Goal: Task Accomplishment & Management: Complete application form

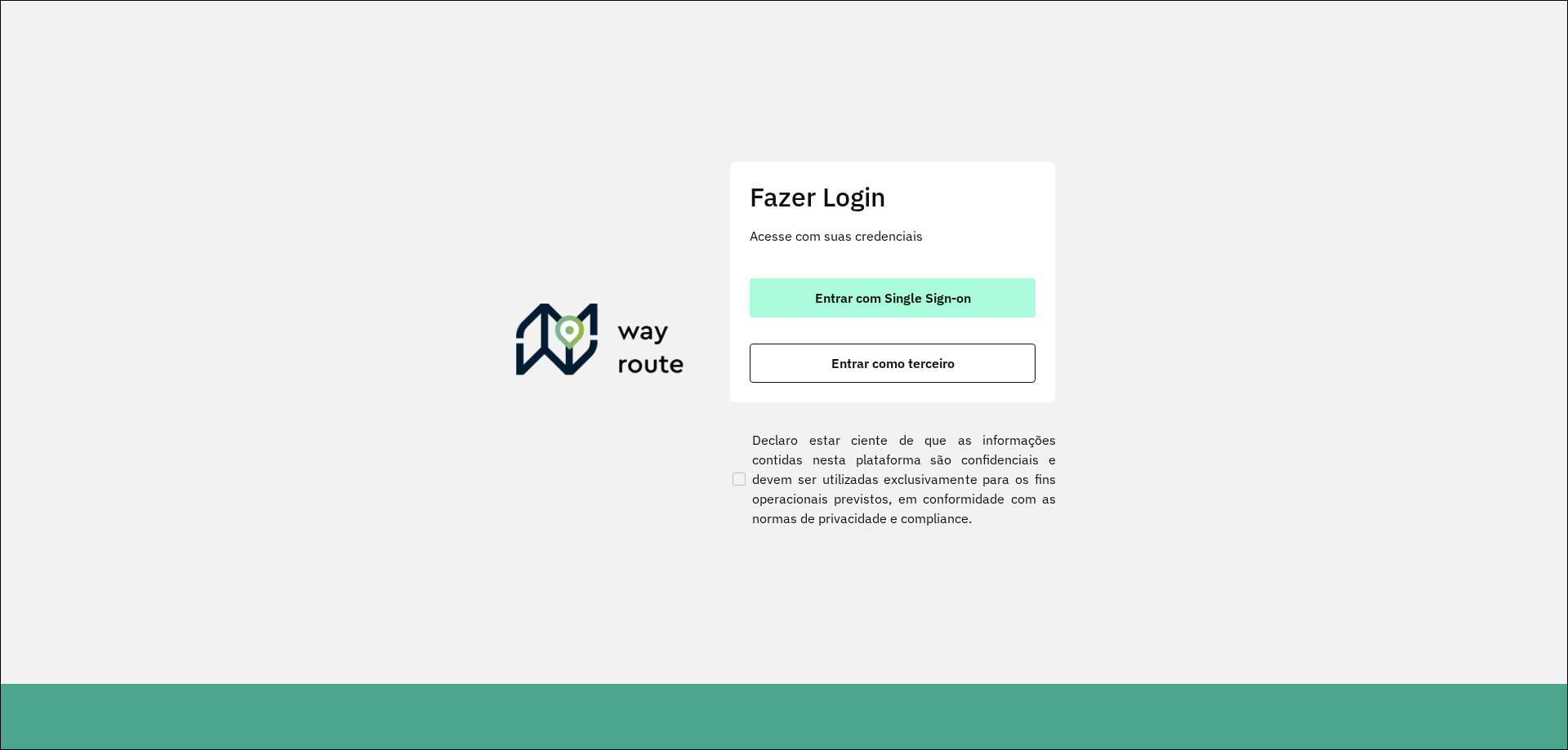
click at [825, 291] on span "Entrar com Single Sign-on" at bounding box center [893, 298] width 155 height 13
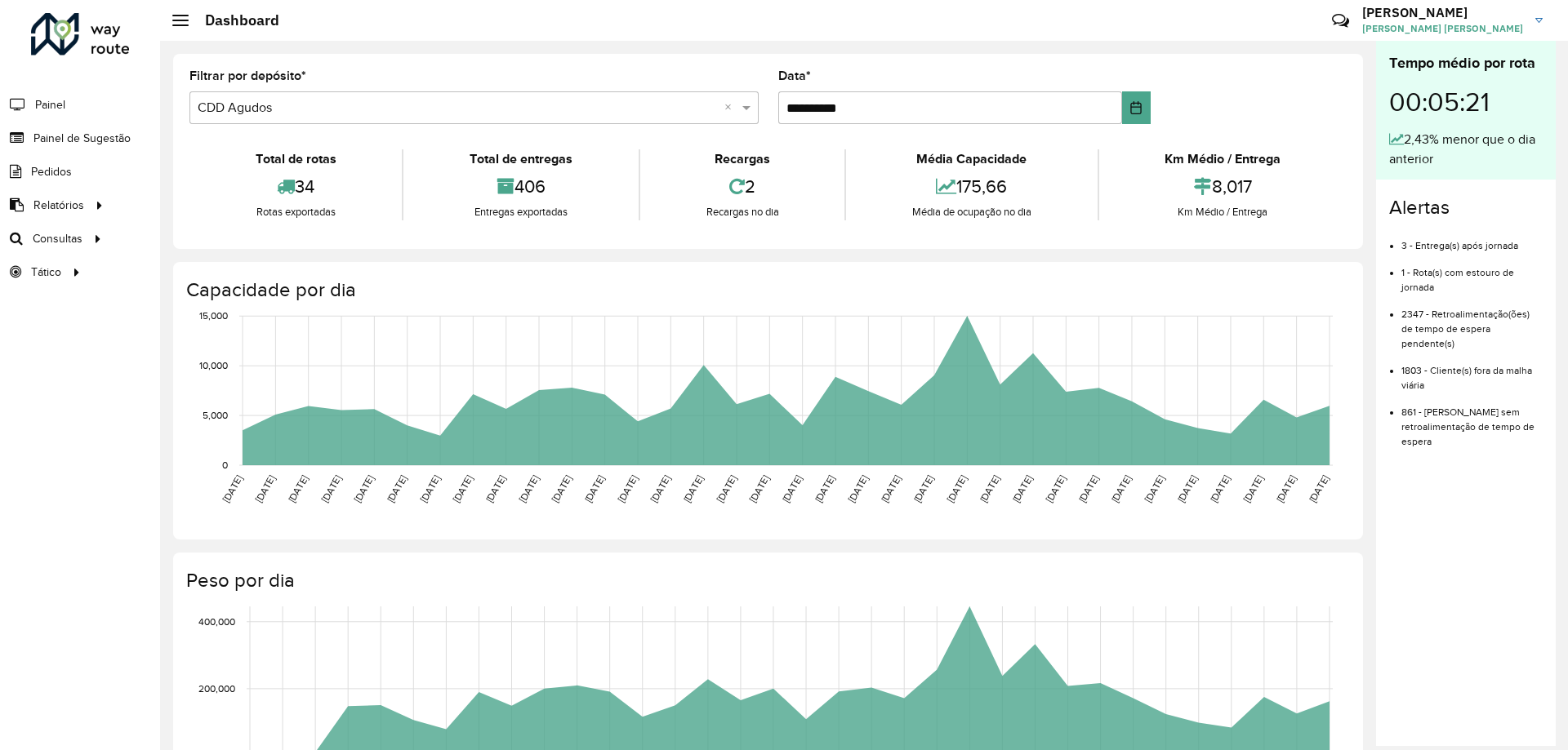
click at [217, 109] on input "text" at bounding box center [457, 108] width 520 height 20
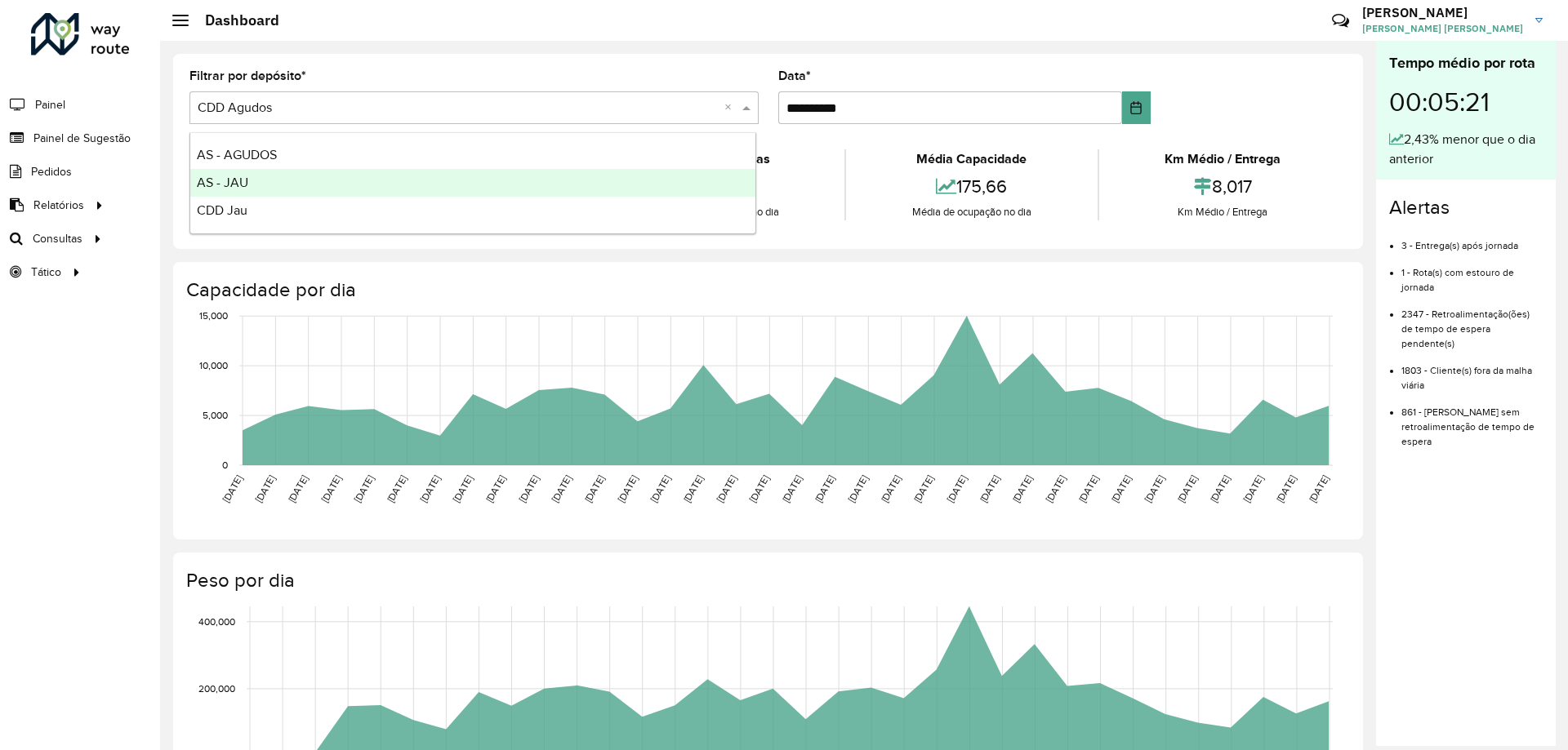
click at [253, 176] on div "AS - JAU" at bounding box center [472, 183] width 565 height 28
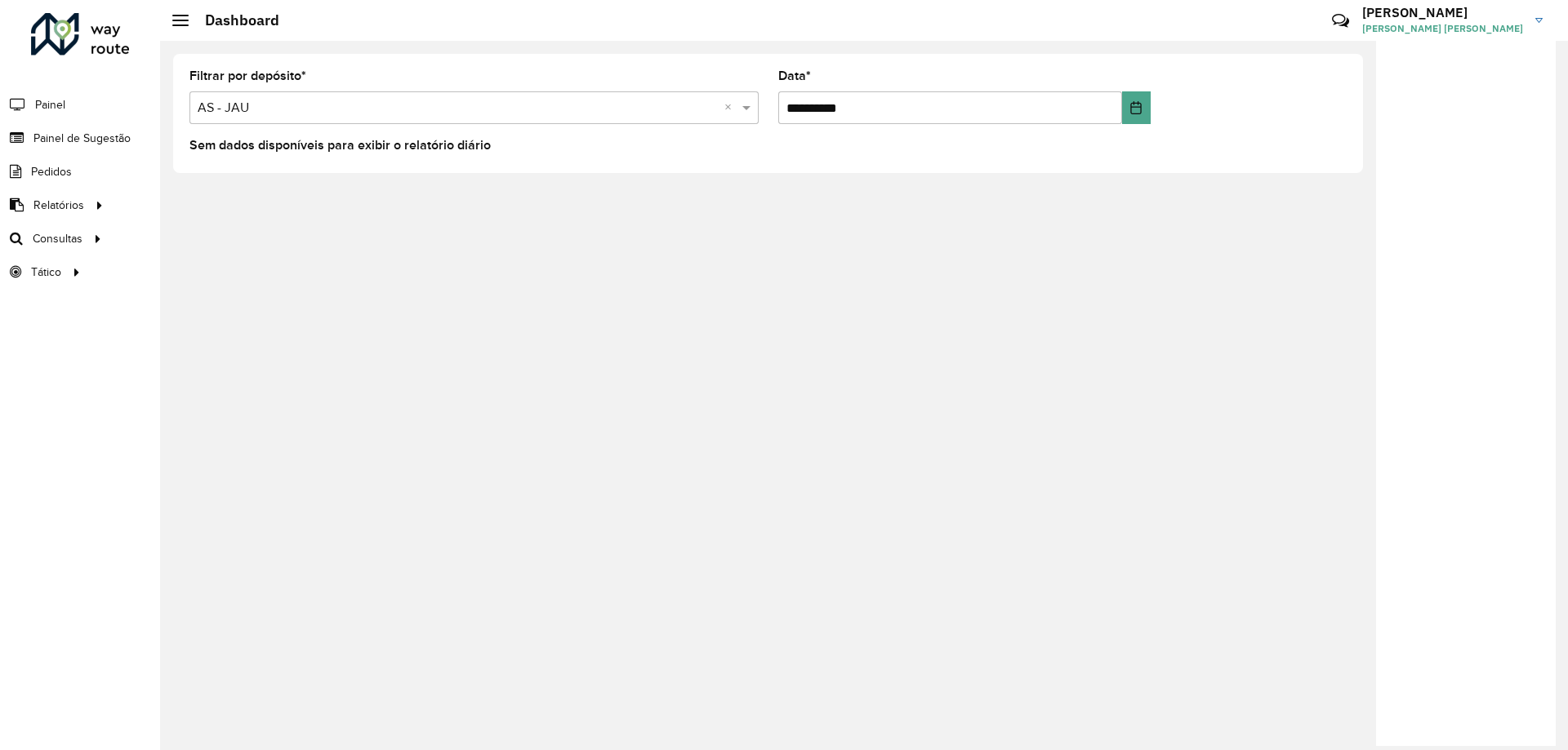
click at [282, 105] on input "text" at bounding box center [457, 108] width 520 height 20
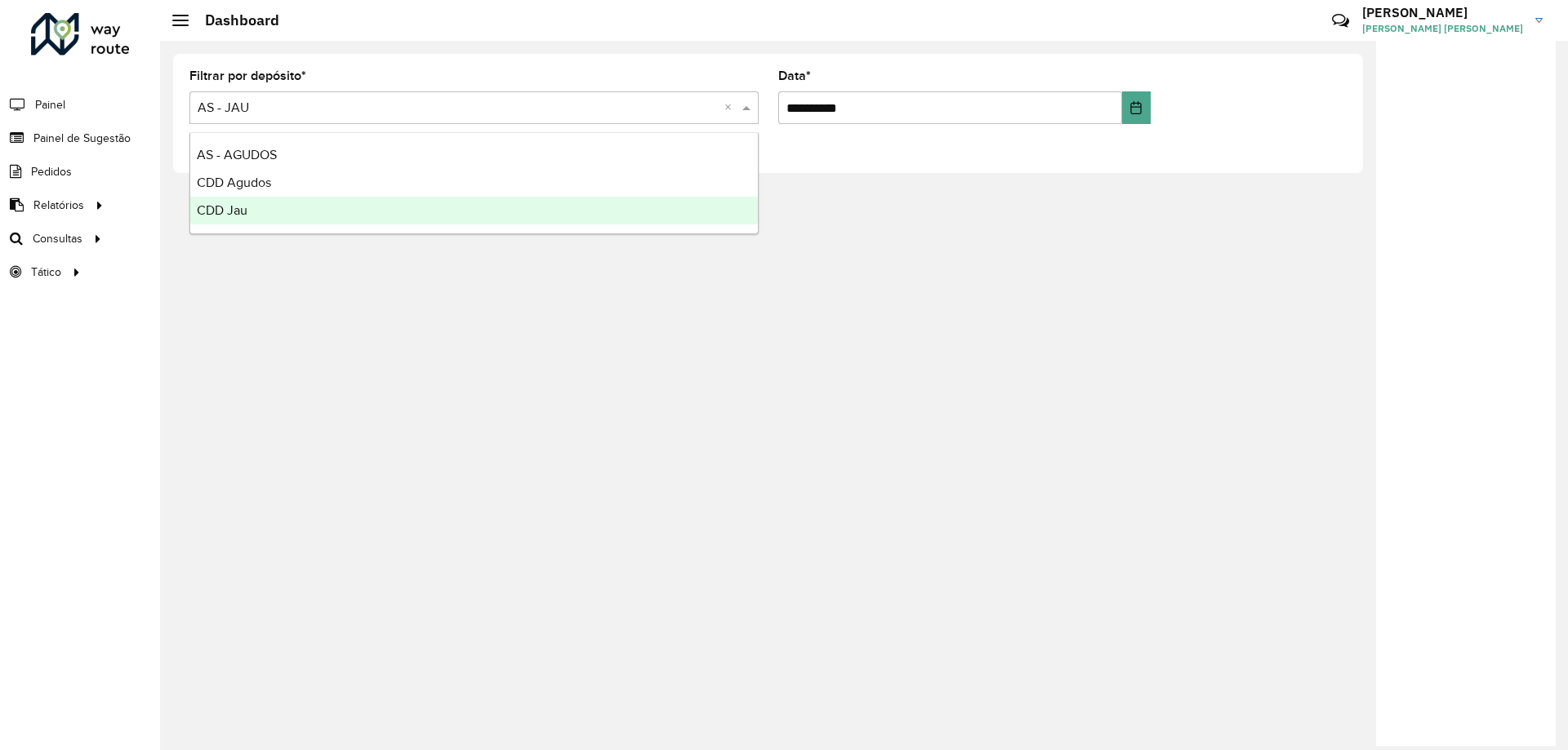
click at [262, 222] on div "CDD Jau" at bounding box center [474, 211] width 568 height 28
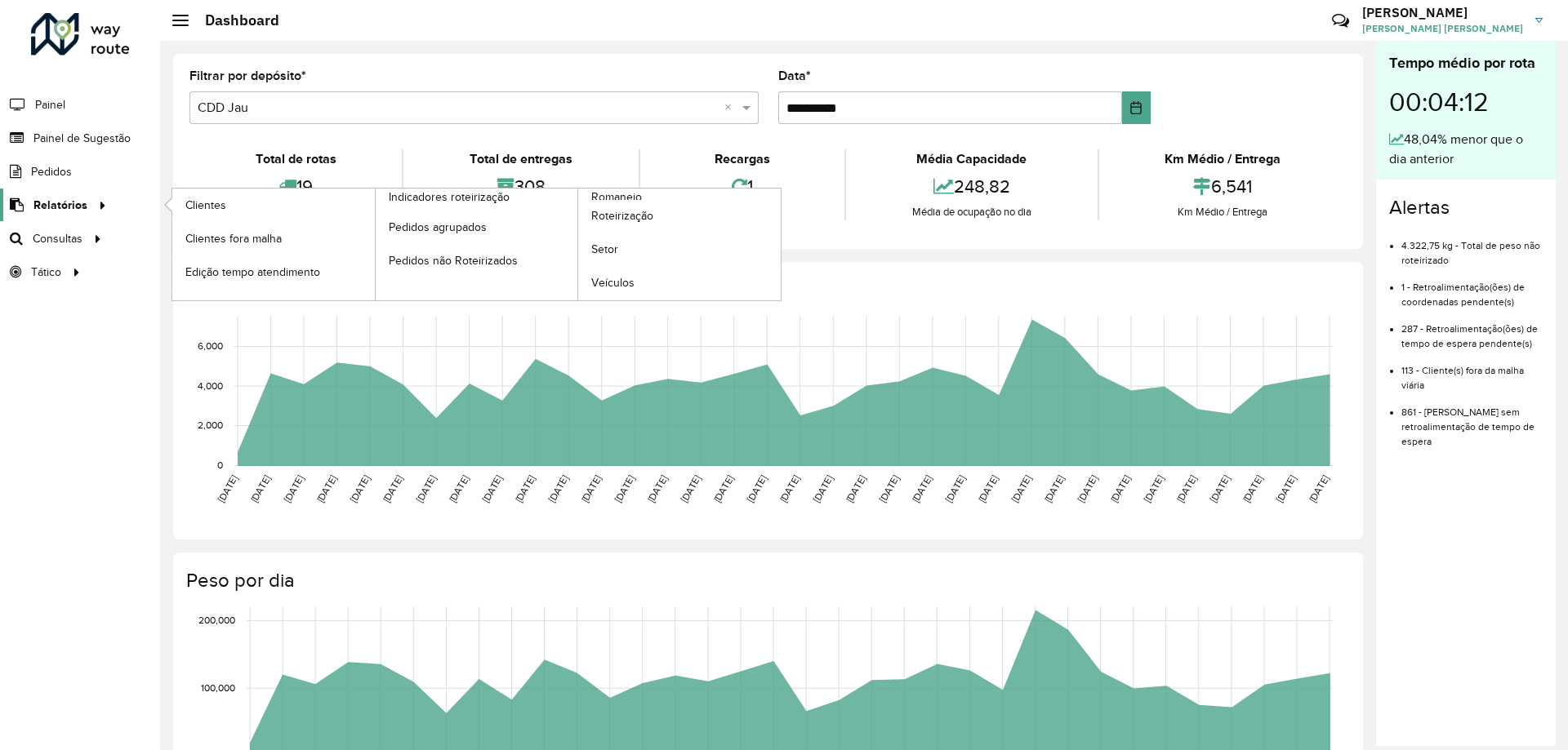
click at [67, 214] on link "Relatórios" at bounding box center [55, 204] width 111 height 33
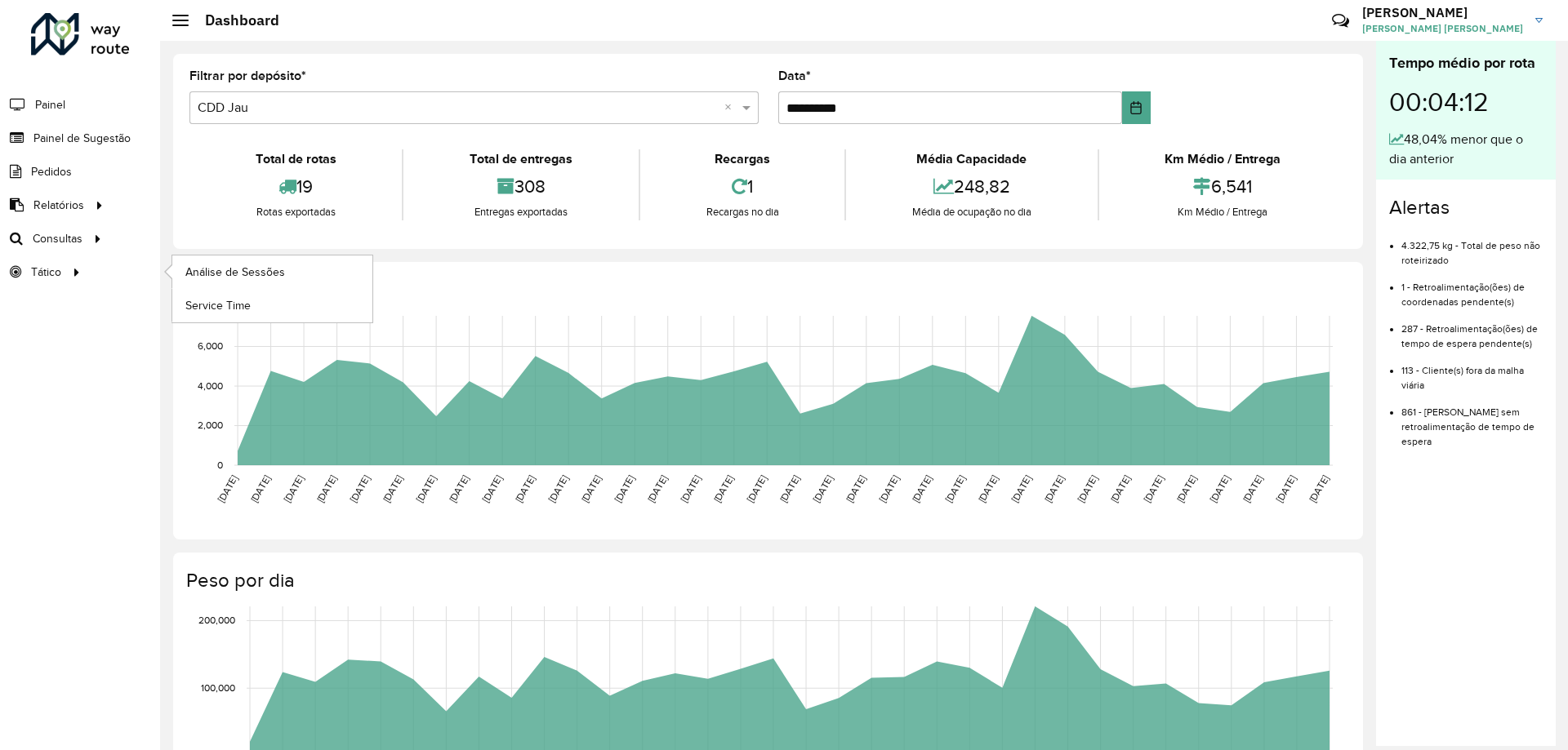
click at [96, 265] on li "Tático Análise de Sessões Service Time" at bounding box center [80, 272] width 160 height 34
click at [86, 244] on div at bounding box center [98, 239] width 24 height 17
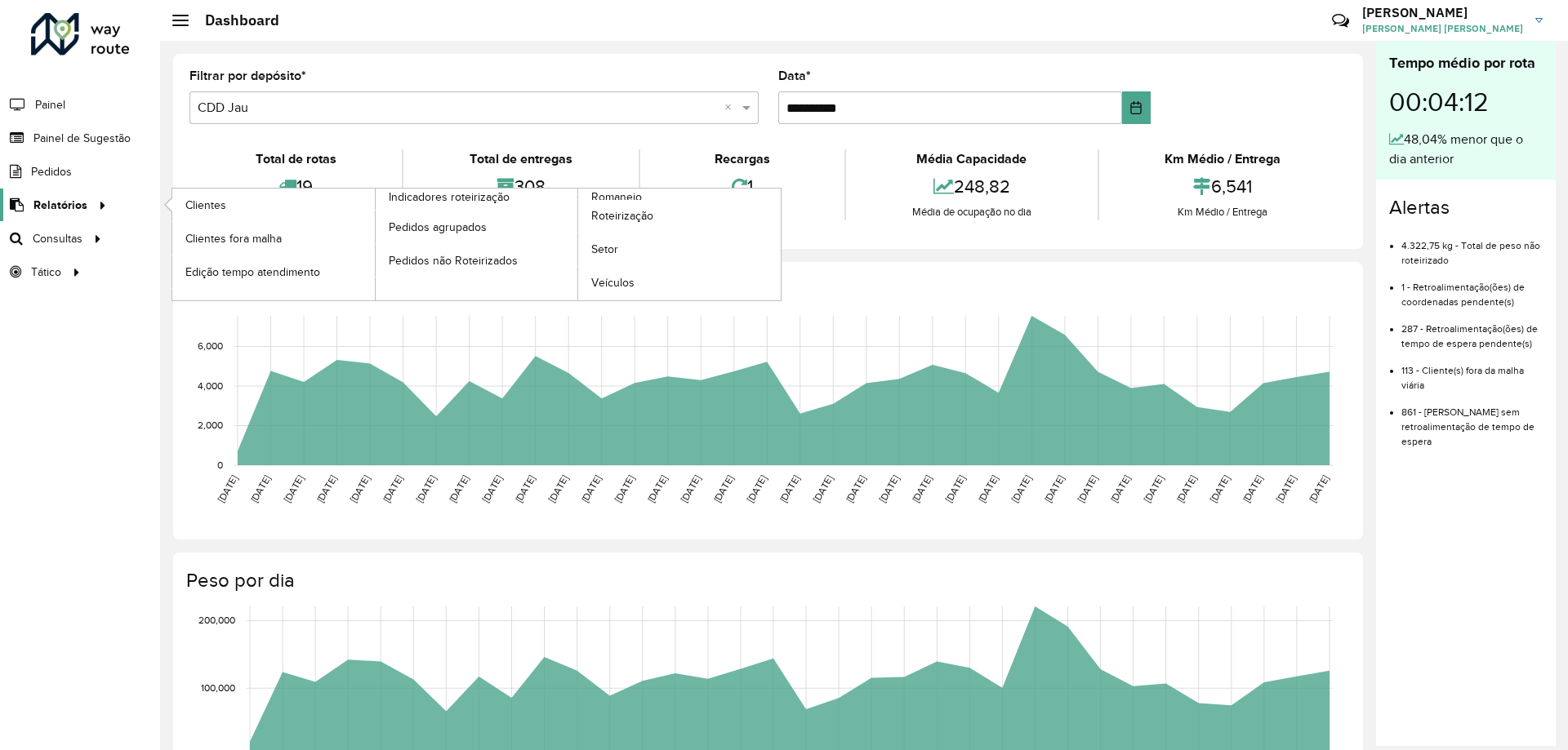
click at [81, 213] on span "Relatórios" at bounding box center [61, 205] width 54 height 17
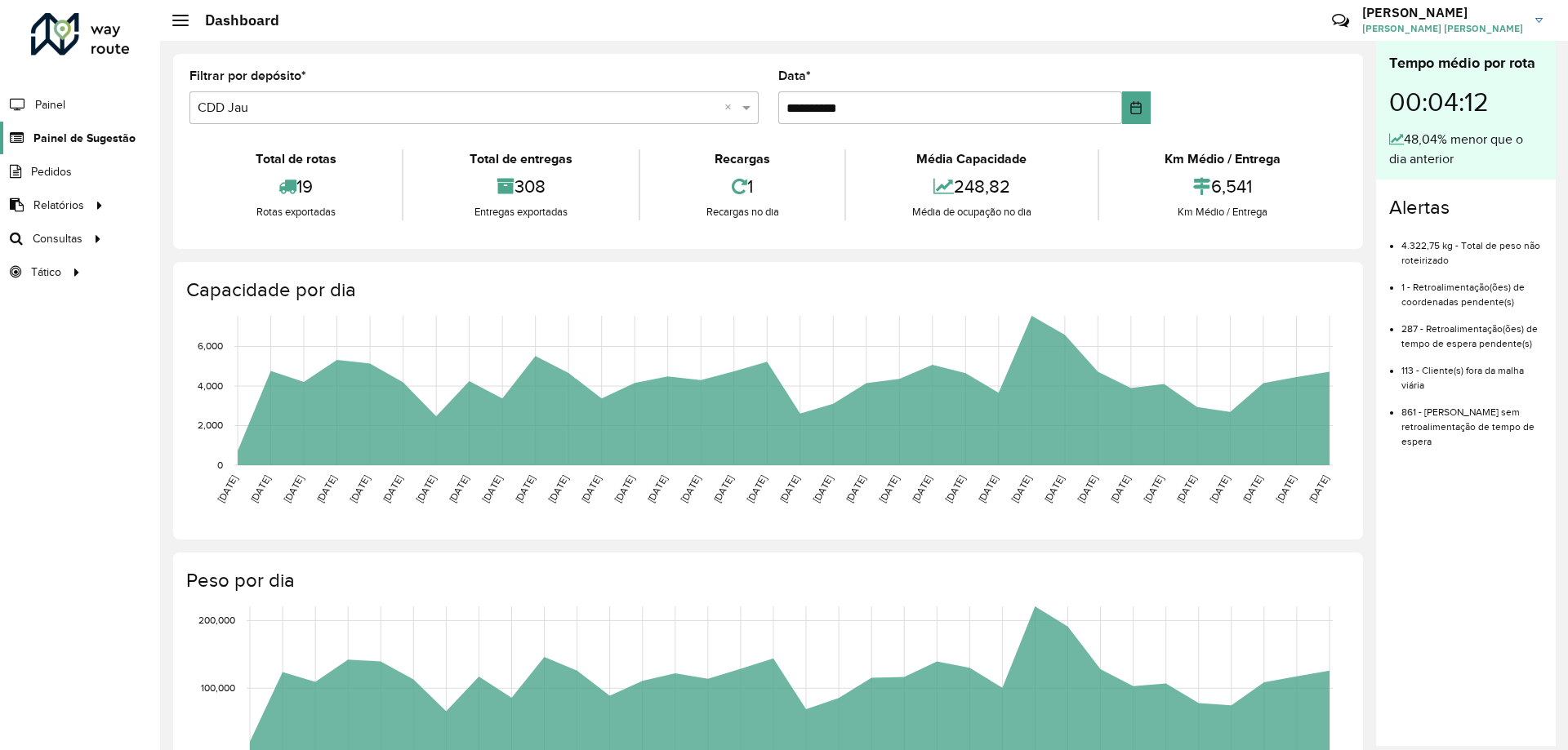
click at [98, 145] on span "Painel de Sugestão" at bounding box center [84, 139] width 102 height 17
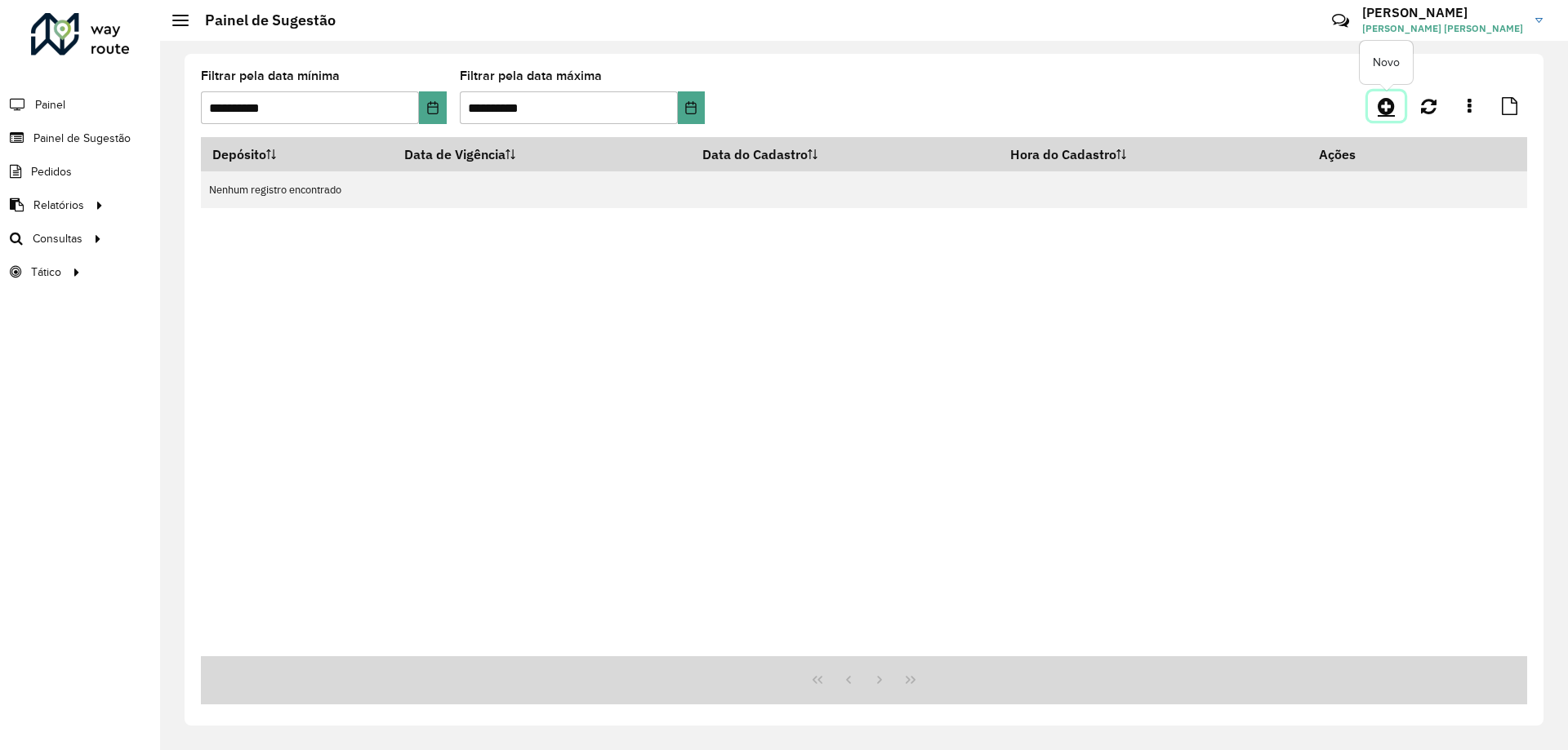
click at [1393, 109] on icon at bounding box center [1385, 106] width 17 height 20
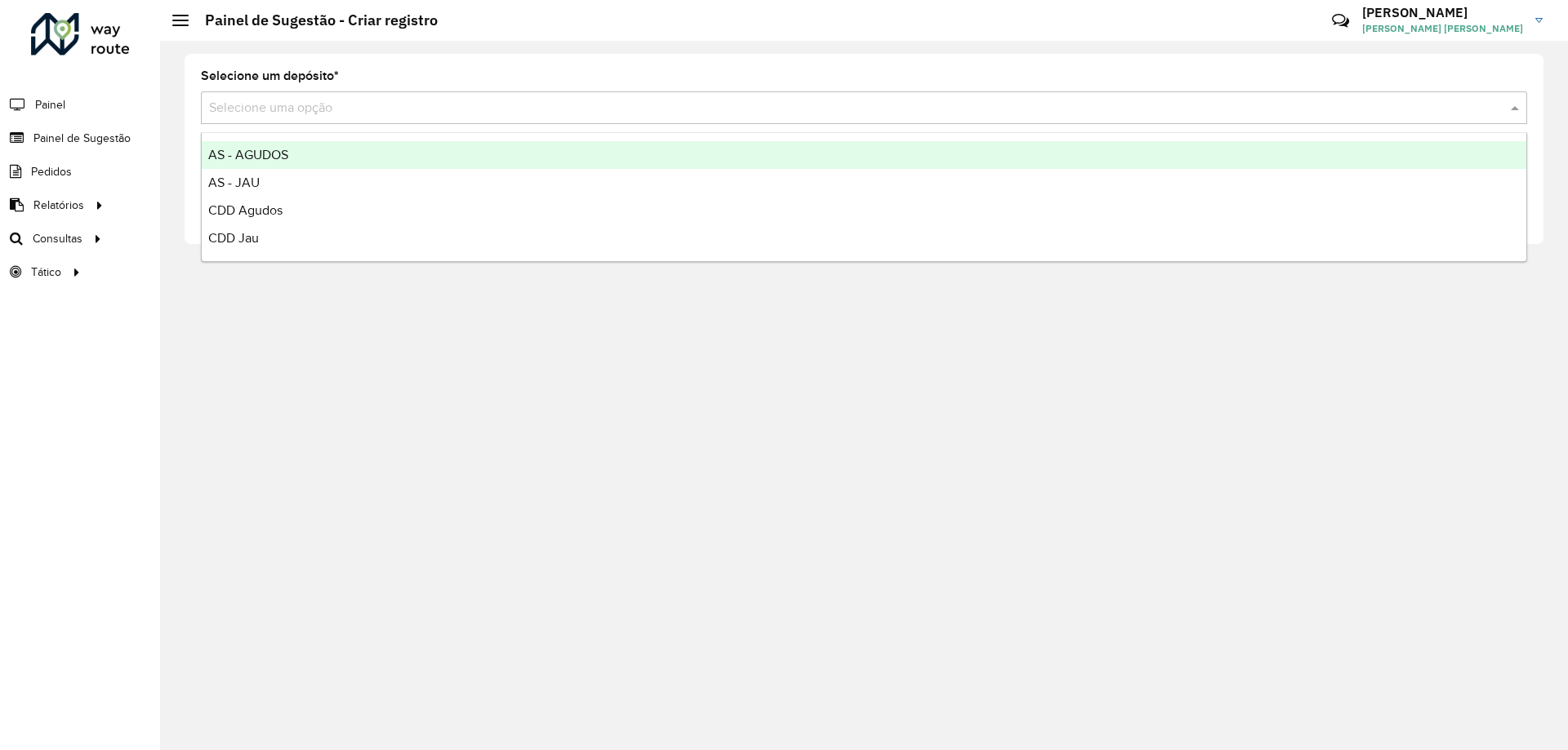
click at [415, 109] on input "text" at bounding box center [847, 108] width 1277 height 20
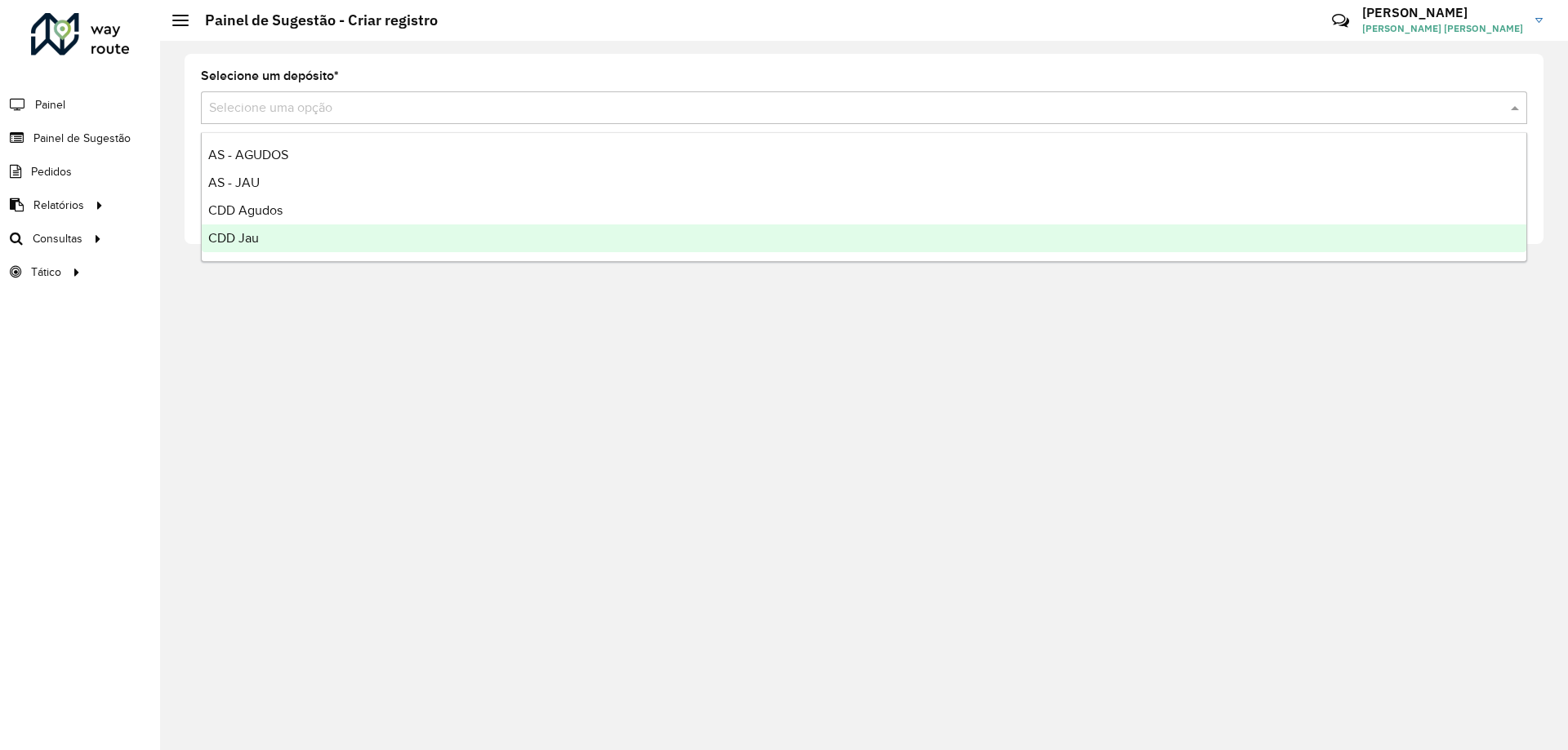
click at [258, 231] on span "CDD Jau" at bounding box center [233, 238] width 51 height 14
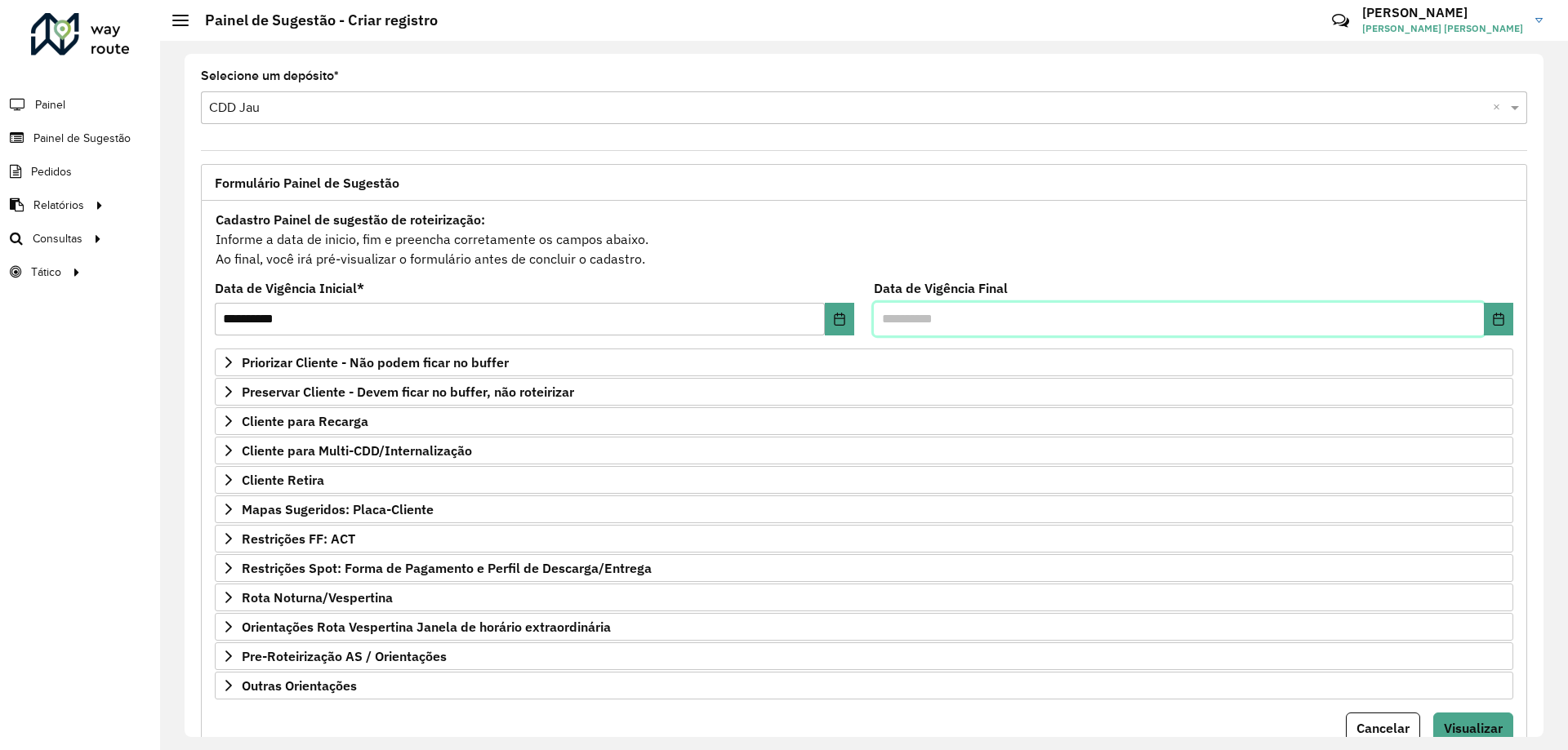
click at [1478, 313] on input "text" at bounding box center [1178, 318] width 610 height 33
click at [1484, 314] on button "Choose Date" at bounding box center [1498, 318] width 29 height 33
click at [1322, 497] on td "10" at bounding box center [1341, 493] width 83 height 37
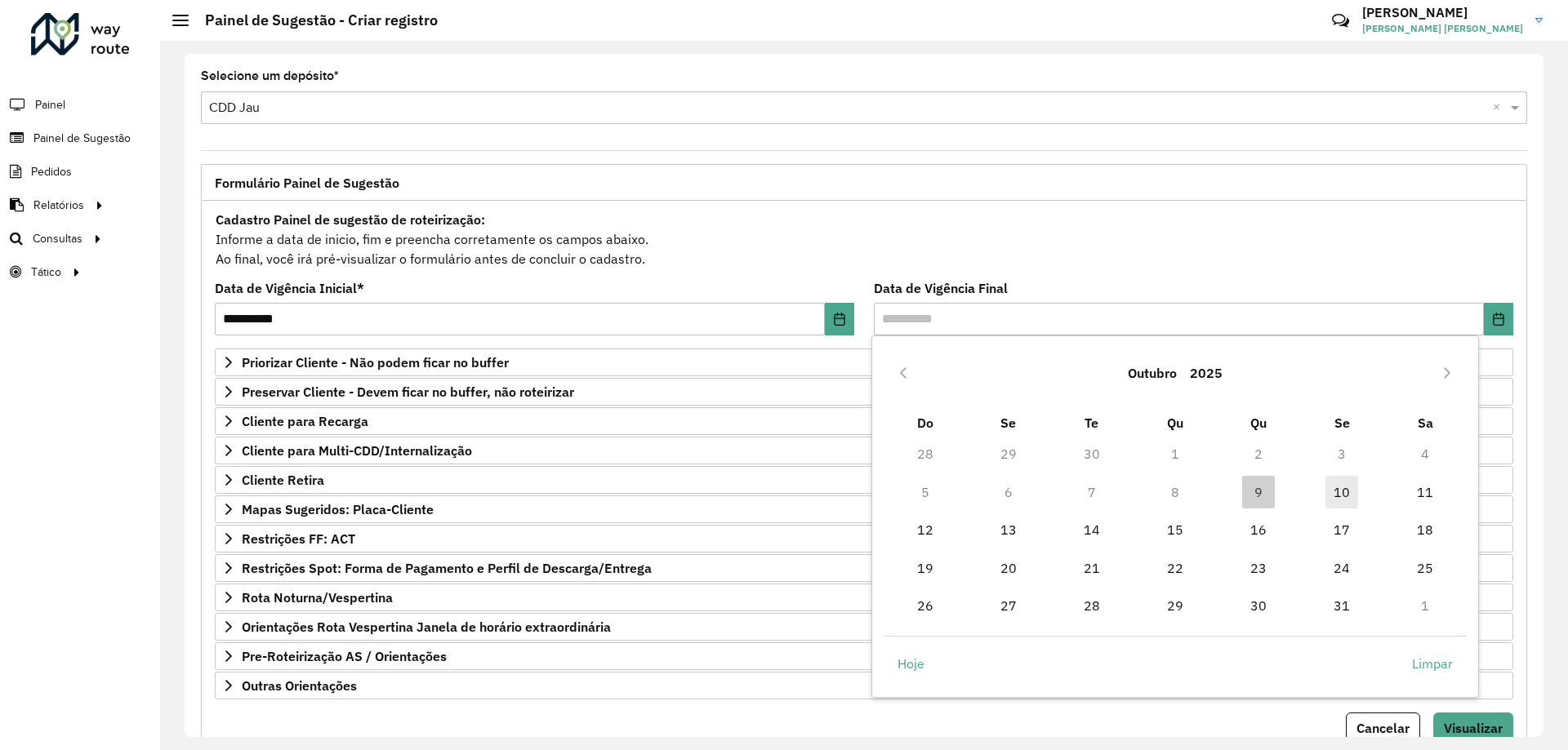
click at [1332, 498] on span "10" at bounding box center [1341, 492] width 33 height 33
type input "**********"
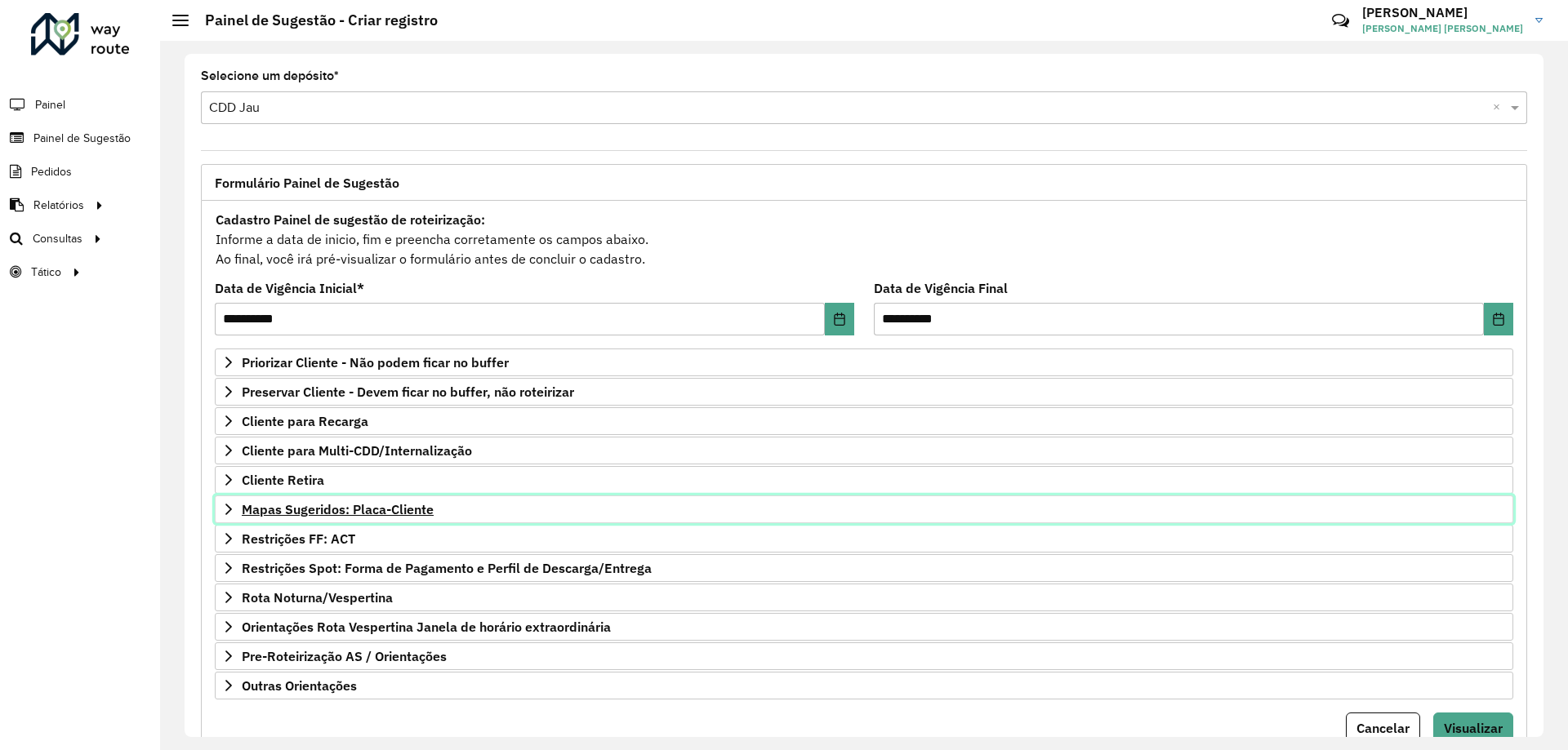
click at [331, 519] on link "Mapas Sugeridos: Placa-Cliente" at bounding box center [864, 509] width 1298 height 28
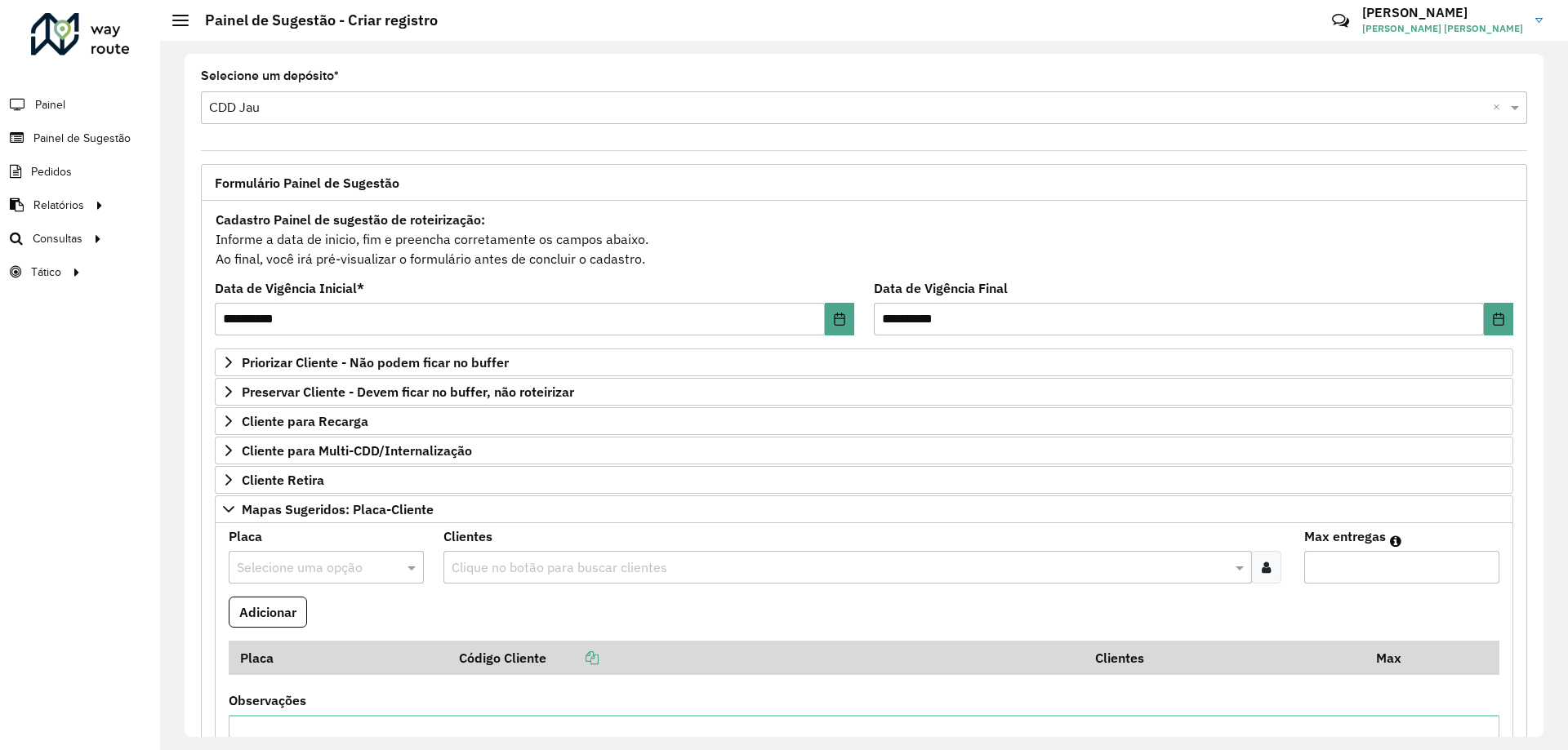
click at [318, 550] on div "Placa Selecione uma opção" at bounding box center [326, 557] width 195 height 53
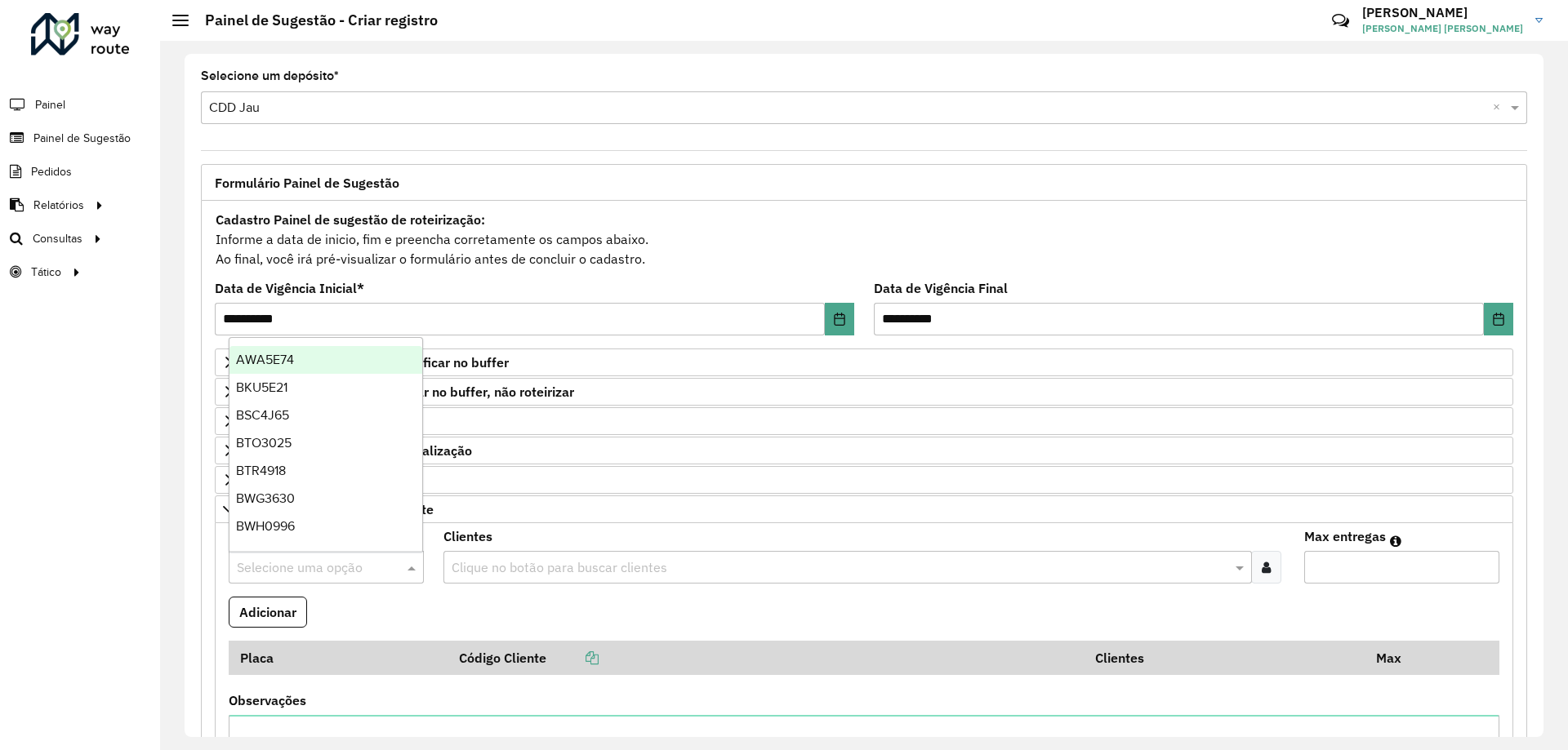
click at [313, 562] on input "text" at bounding box center [310, 567] width 146 height 20
type input "**"
click at [288, 539] on div "RTO2J79" at bounding box center [326, 528] width 193 height 28
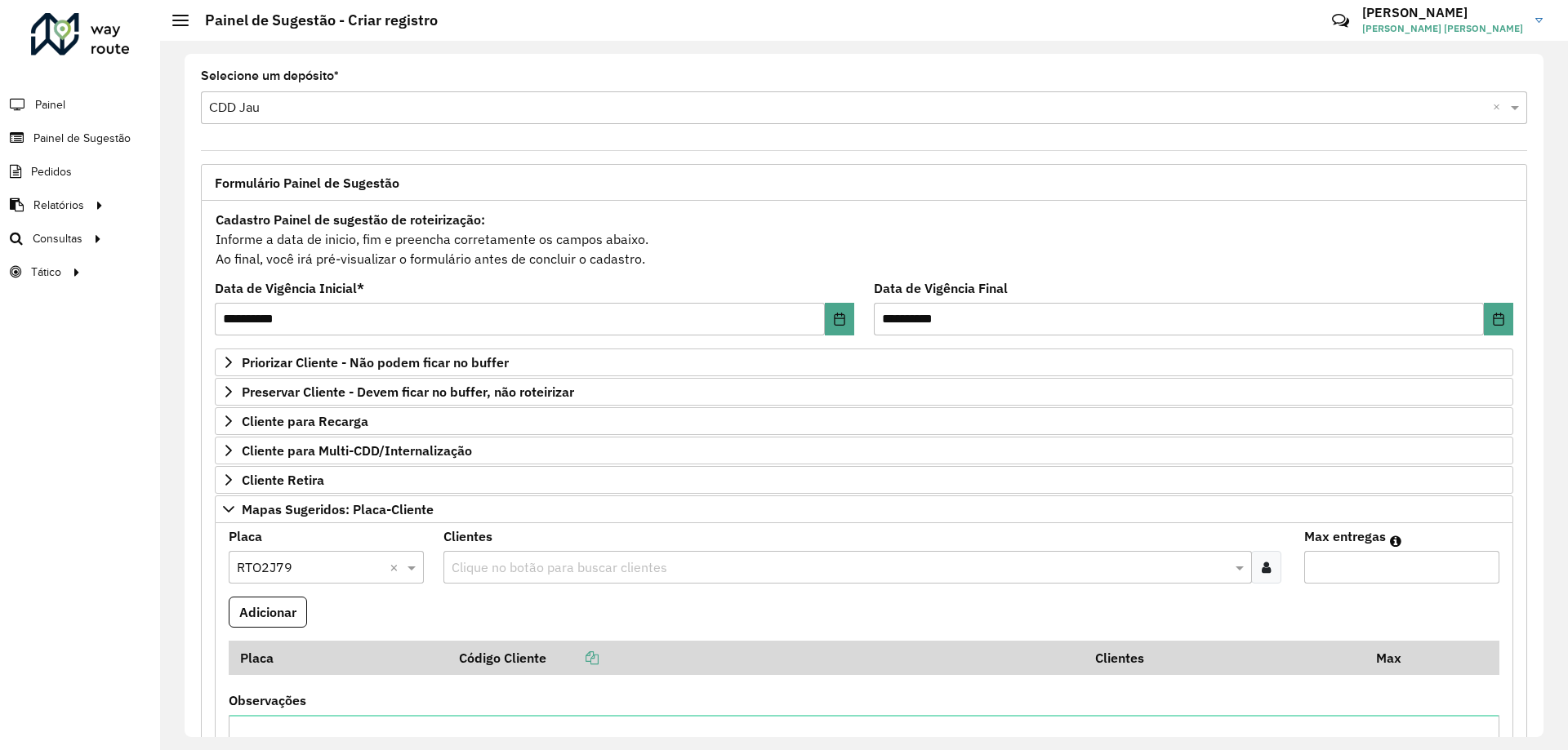
click at [486, 561] on input "text" at bounding box center [839, 567] width 783 height 20
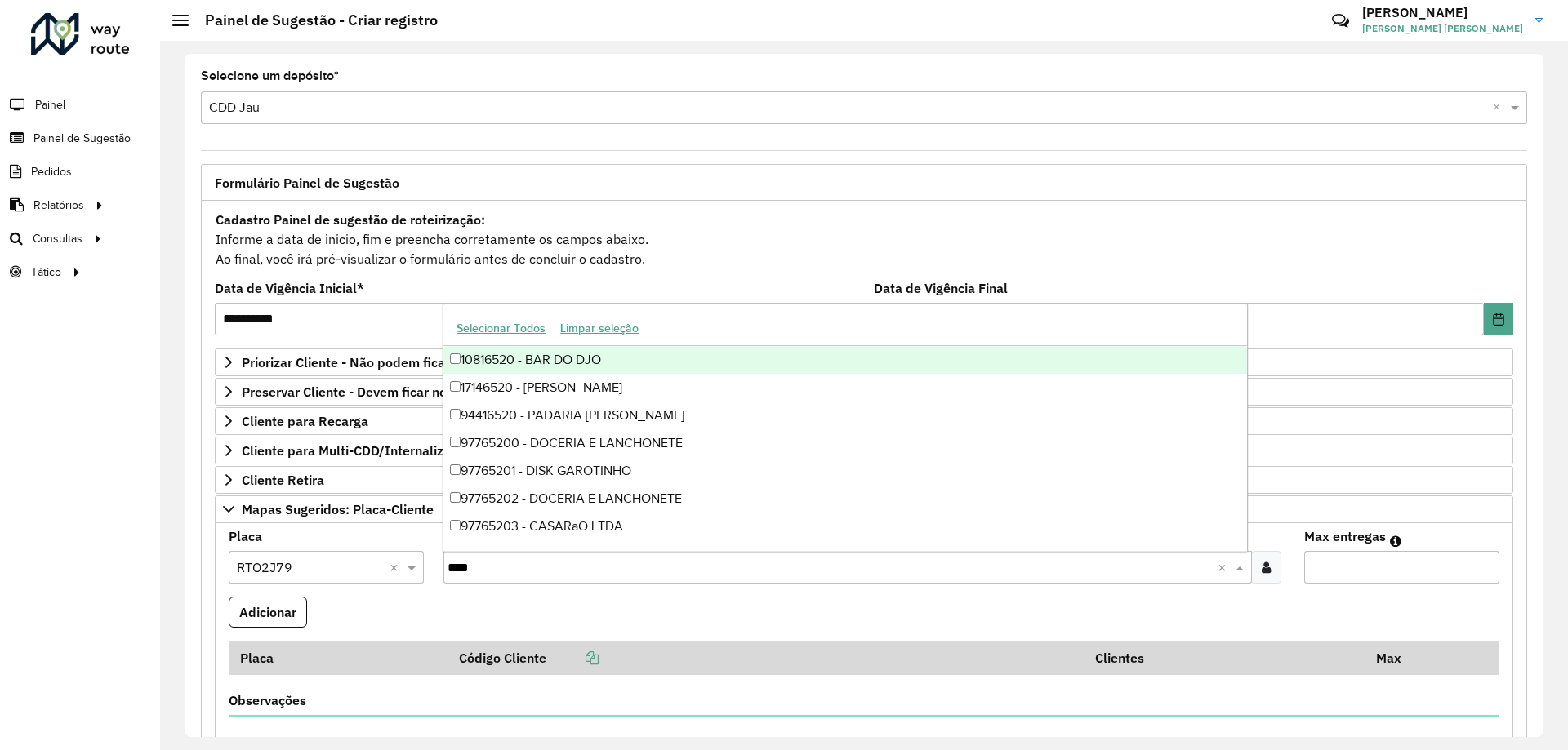
type input "*****"
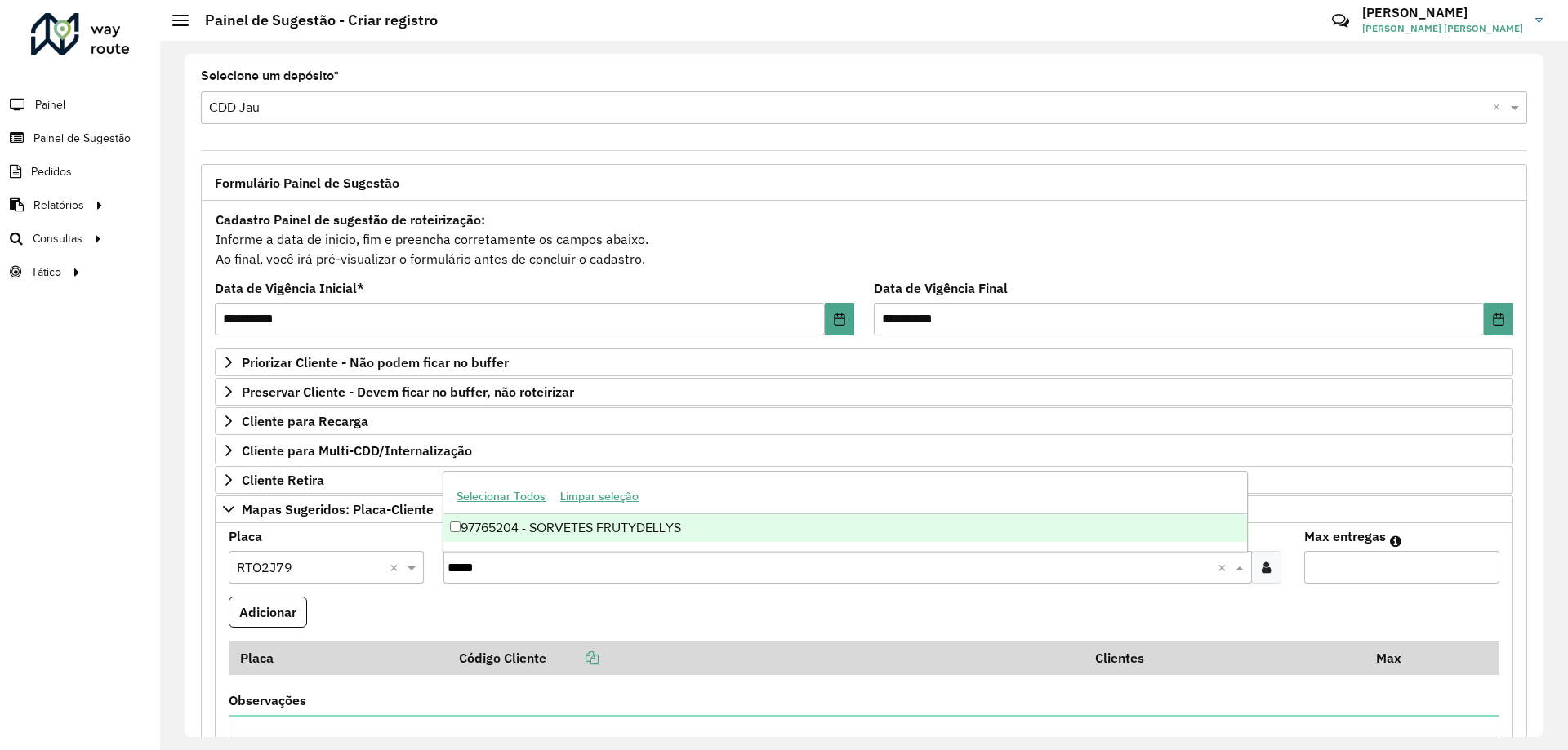
click at [506, 531] on div "97765204 - SORVETES FRUTYDELLYS" at bounding box center [844, 528] width 803 height 28
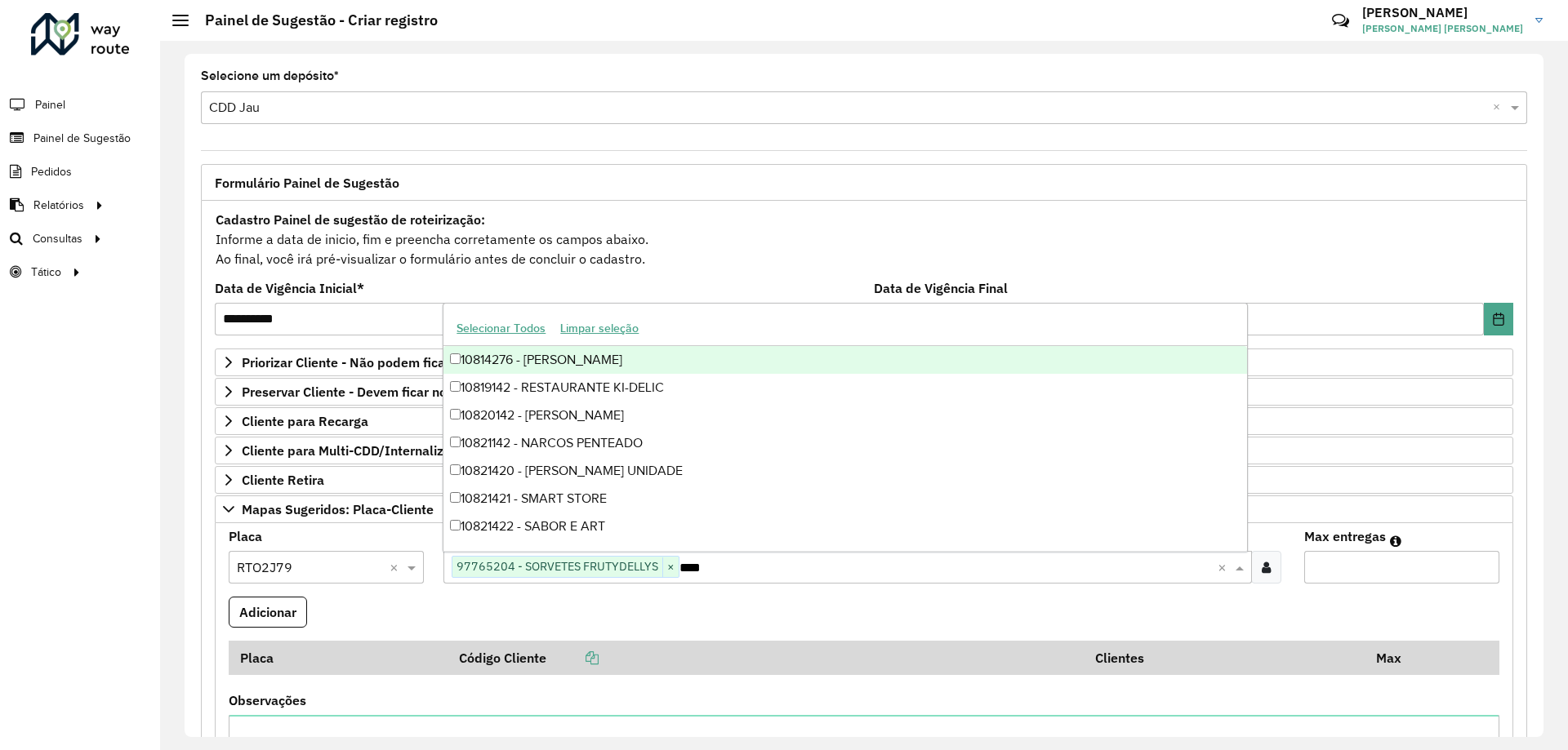
type input "*****"
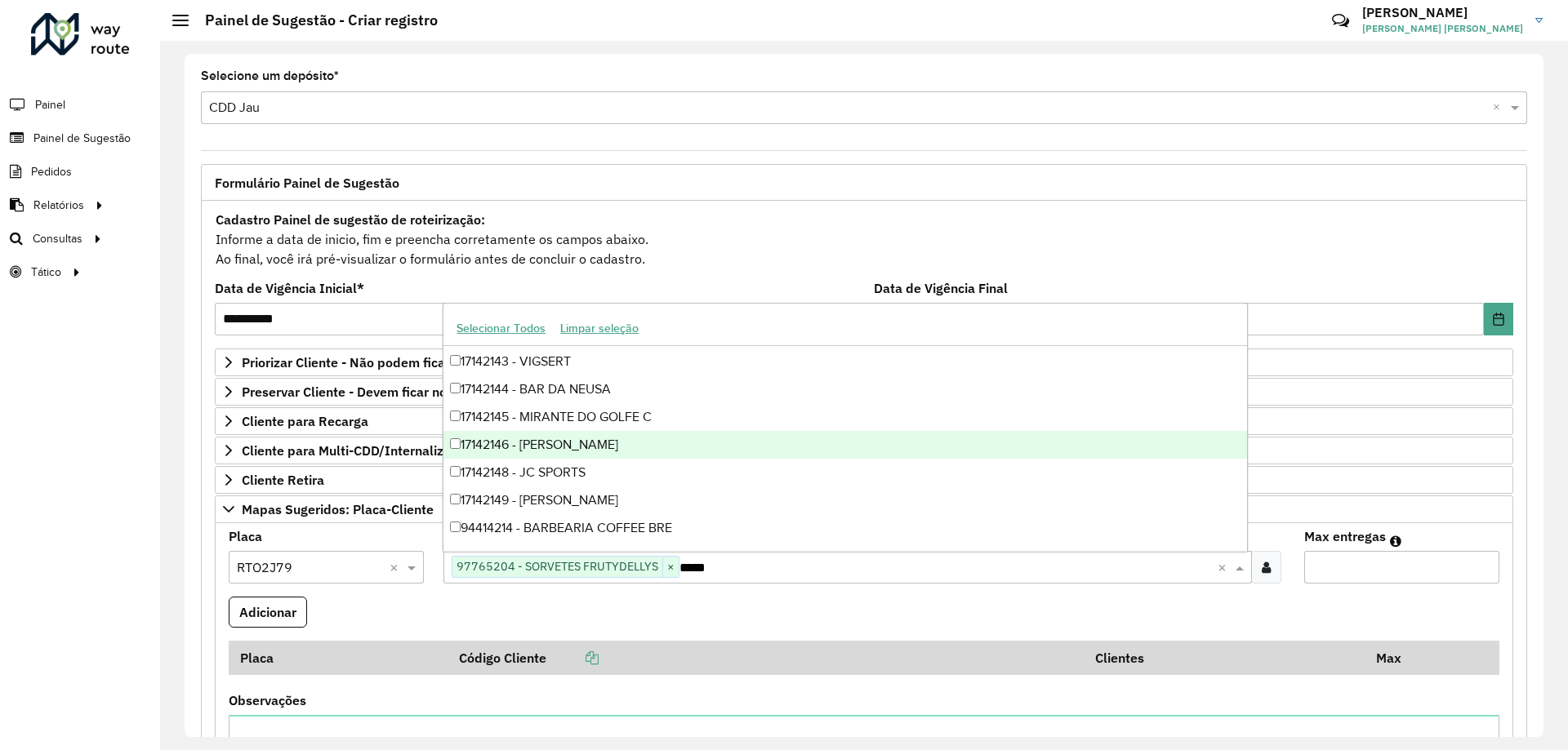
scroll to position [110, 0]
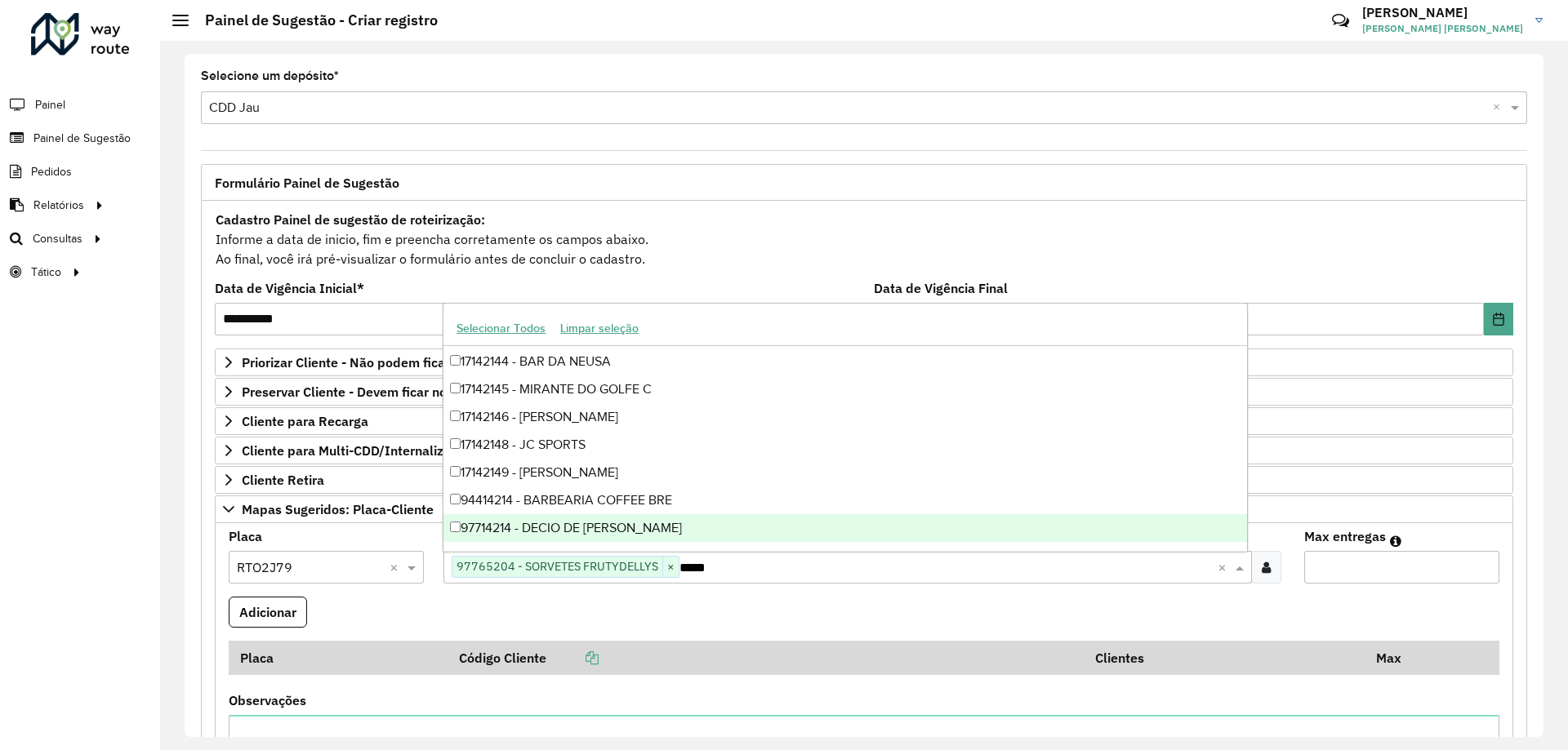
click at [547, 523] on div "97714214 - DECIO DE [PERSON_NAME]" at bounding box center [844, 528] width 803 height 28
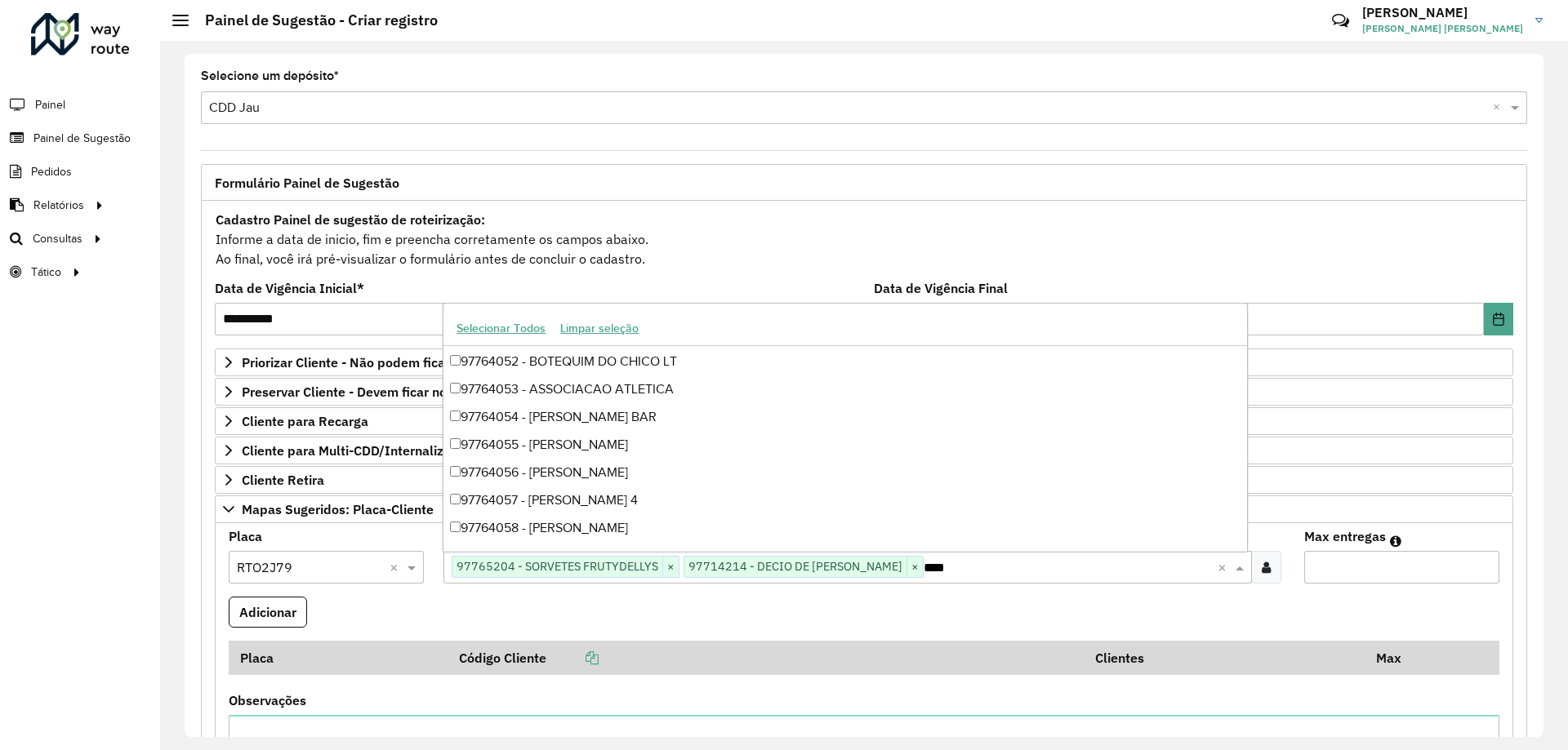
type input "*****"
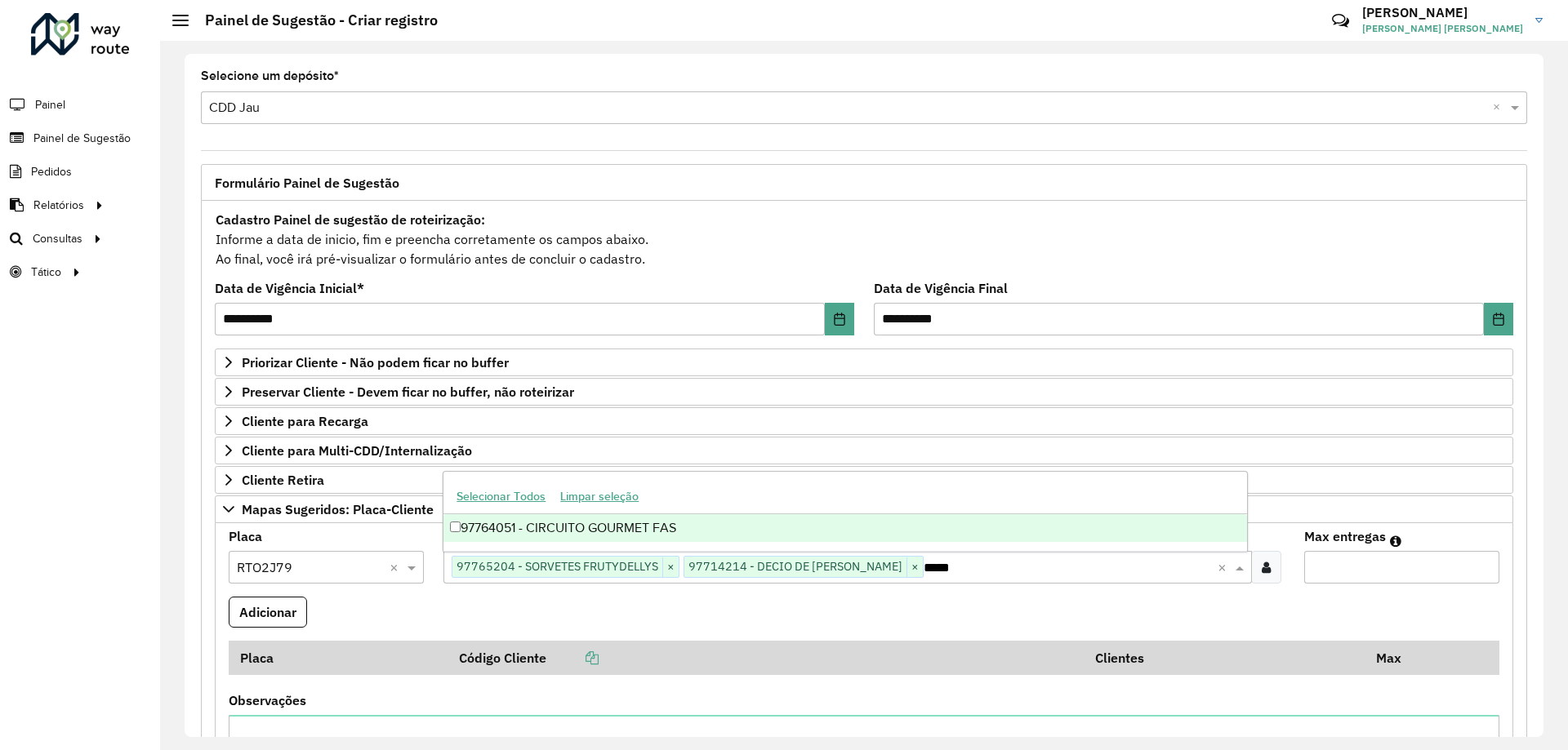
click at [734, 526] on div "97764051 - CIRCUITO GOURMET FAS" at bounding box center [844, 528] width 803 height 28
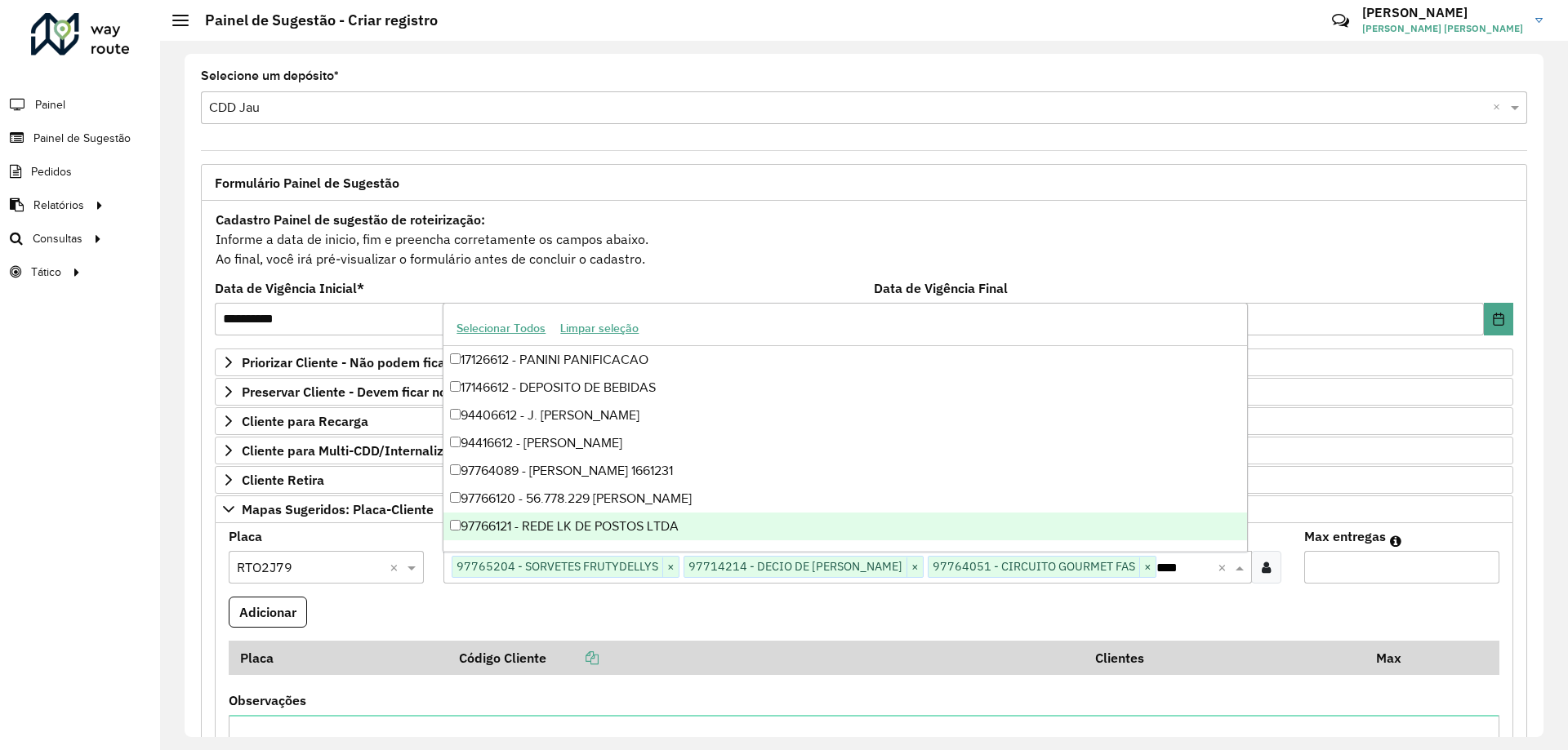
type input "*****"
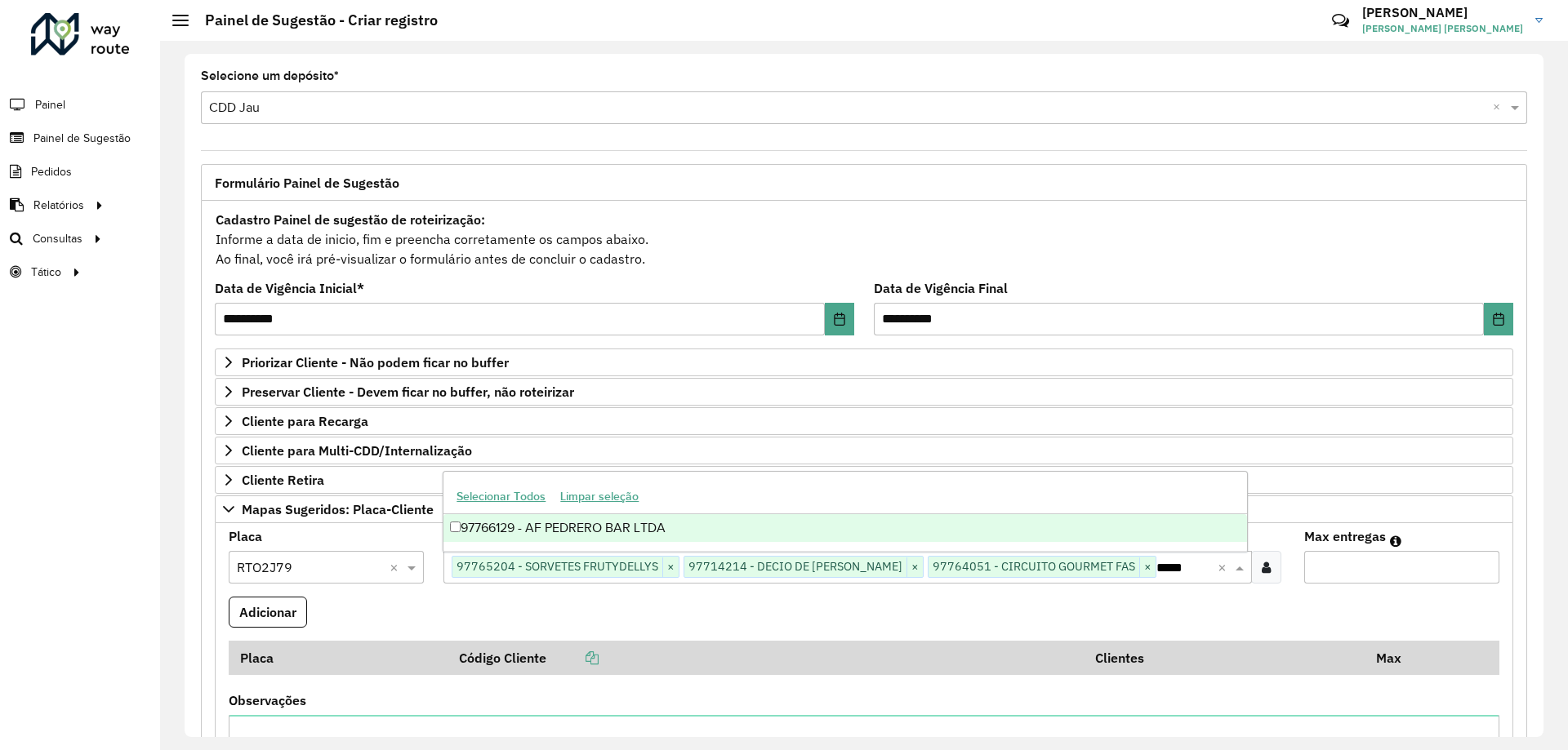
click at [747, 528] on div "97766129 - AF PEDRERO BAR LTDA" at bounding box center [844, 528] width 803 height 28
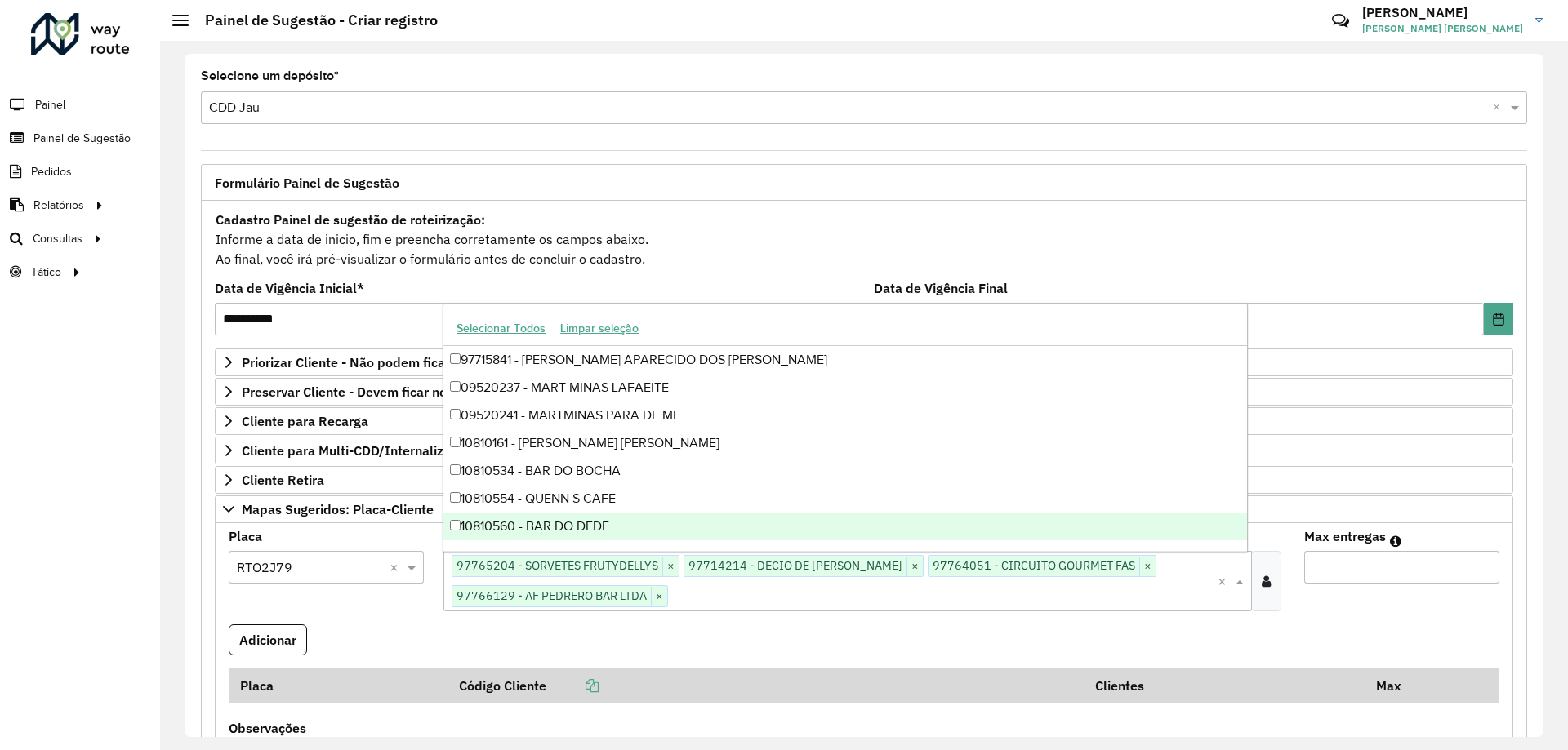
click at [1409, 581] on input "Max entregas" at bounding box center [1401, 566] width 195 height 33
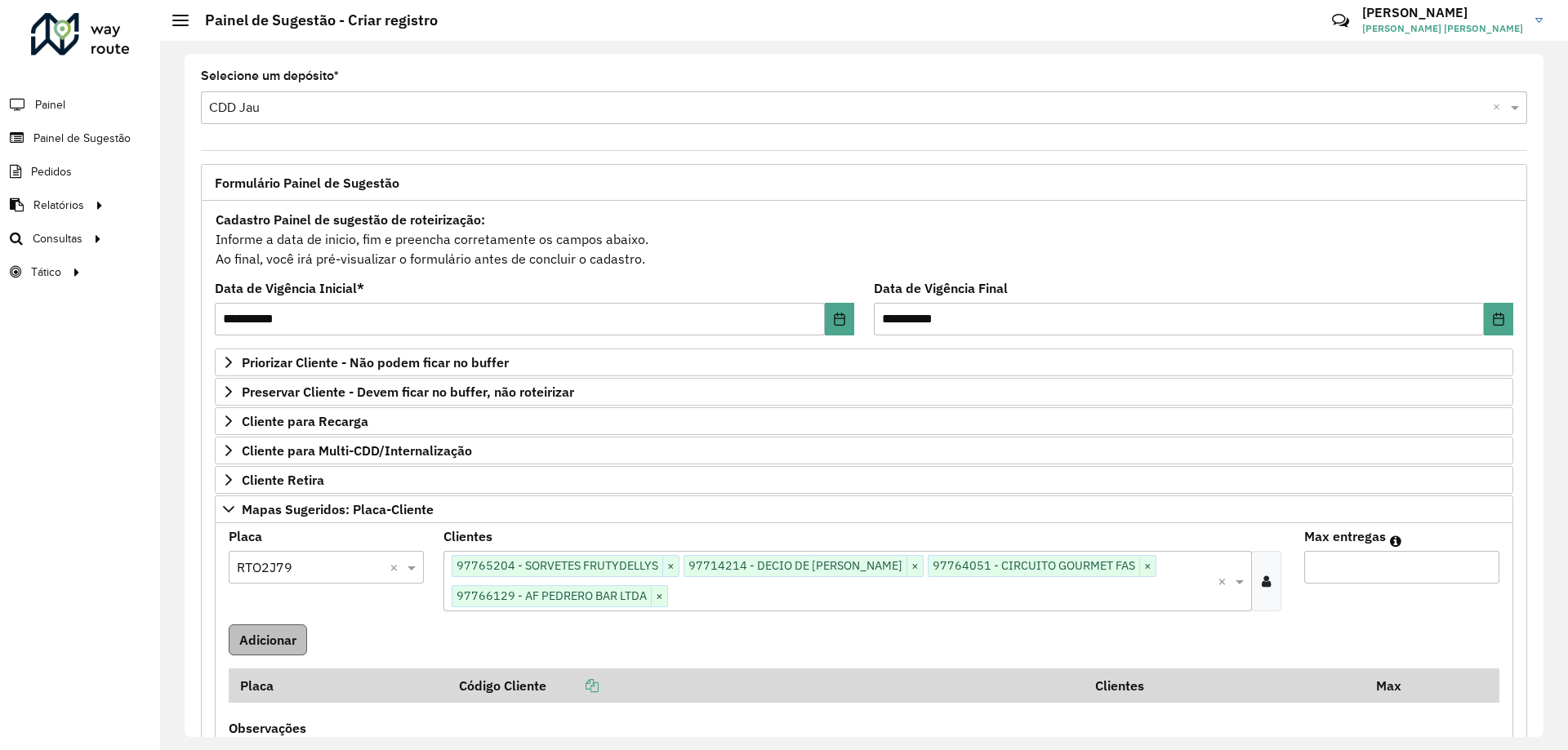
type input "**"
click at [278, 639] on button "Adicionar" at bounding box center [268, 640] width 79 height 31
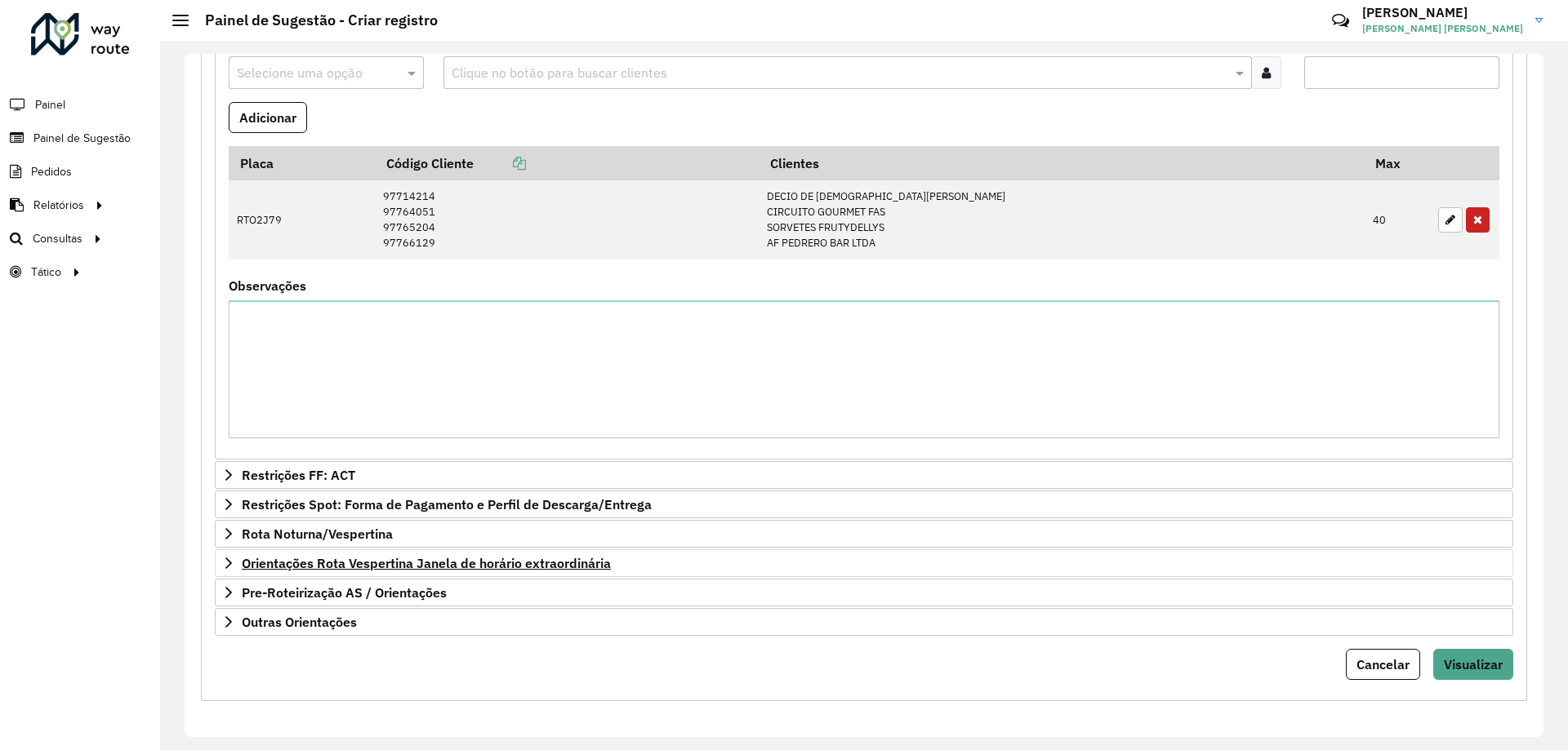
scroll to position [494, 0]
click at [362, 635] on link "Outras Orientações" at bounding box center [864, 622] width 1298 height 28
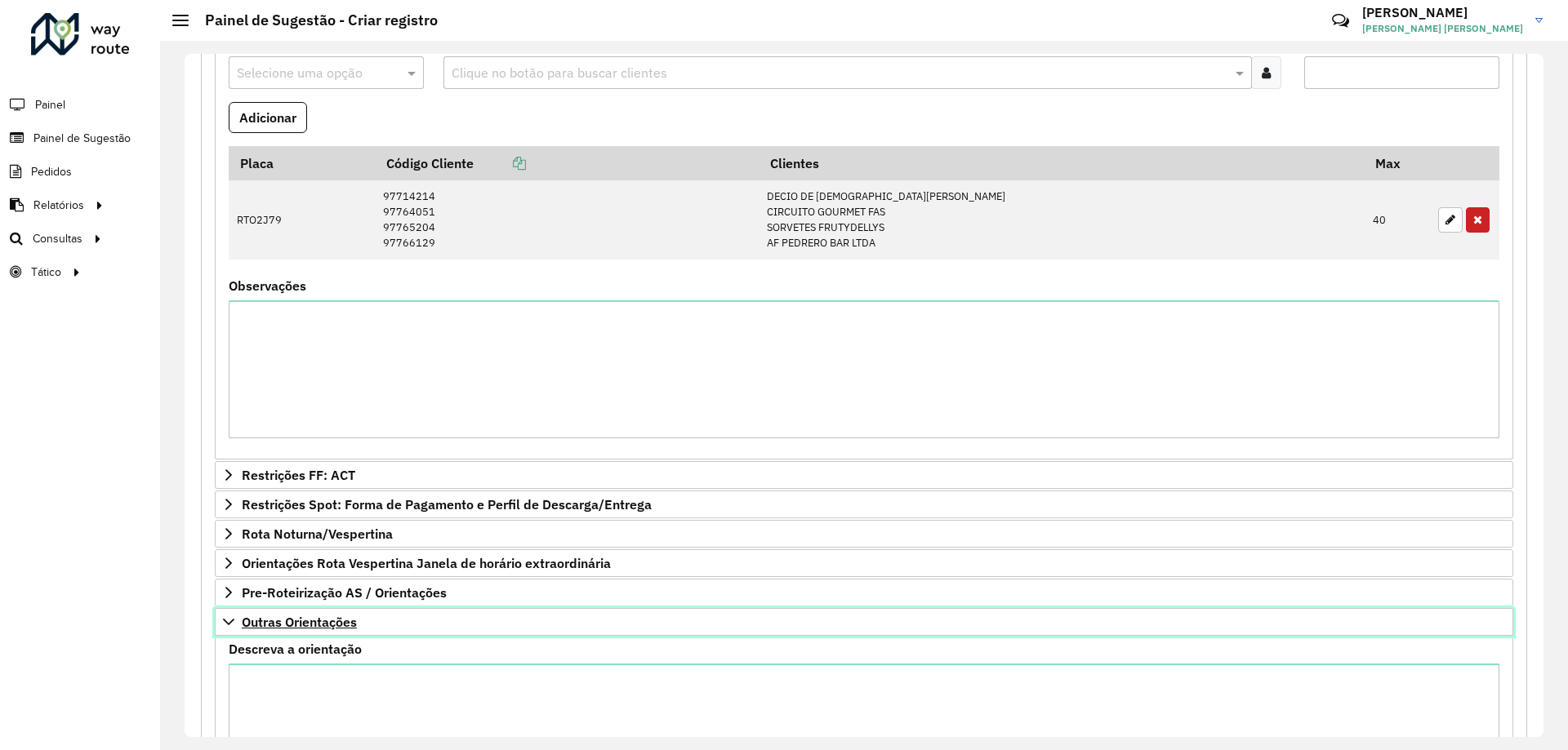
click at [338, 628] on span "Outras Orientações" at bounding box center [299, 622] width 115 height 13
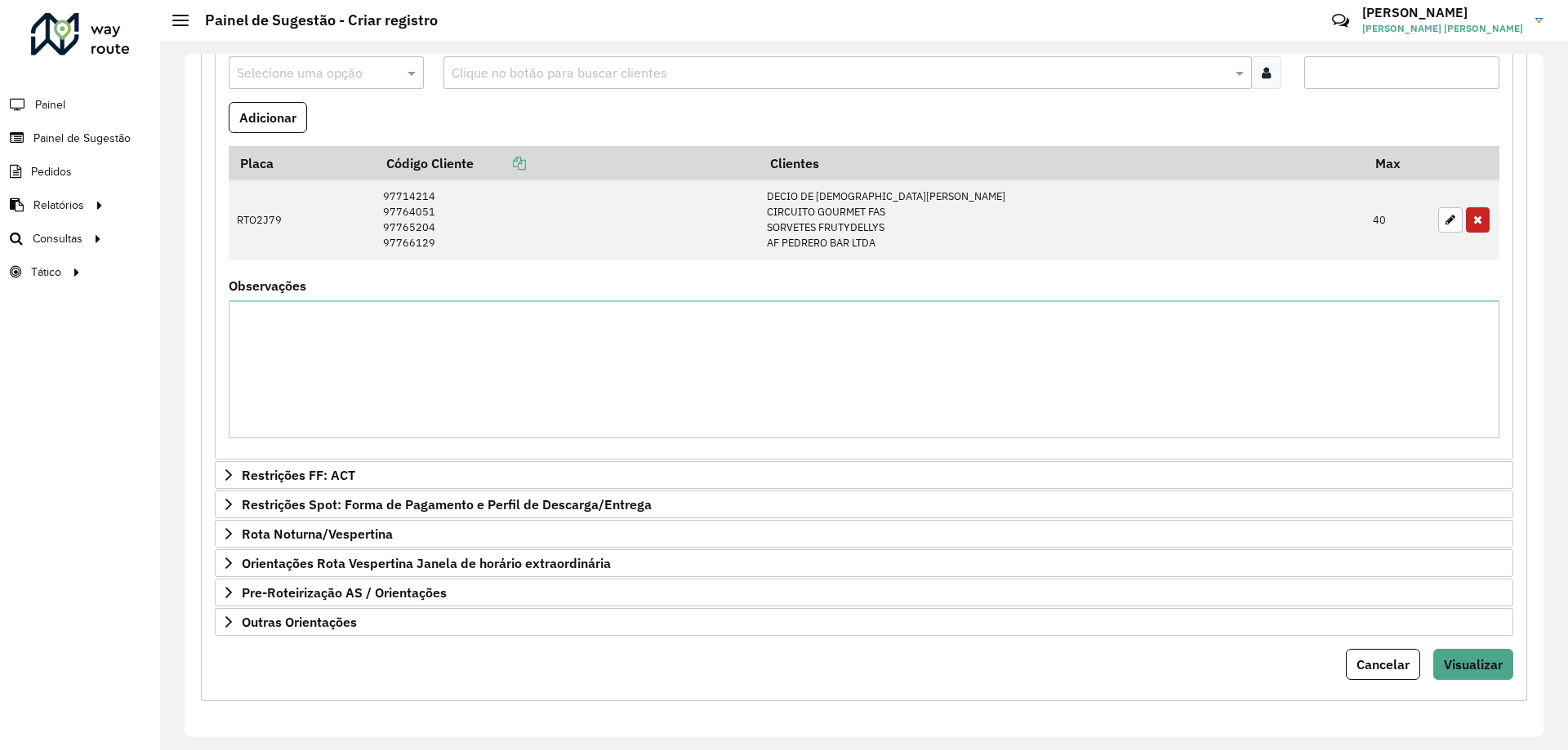
click at [328, 655] on div "Cancelar Visualizar" at bounding box center [864, 664] width 1298 height 31
click at [330, 619] on span "Outras Orientações" at bounding box center [299, 622] width 115 height 13
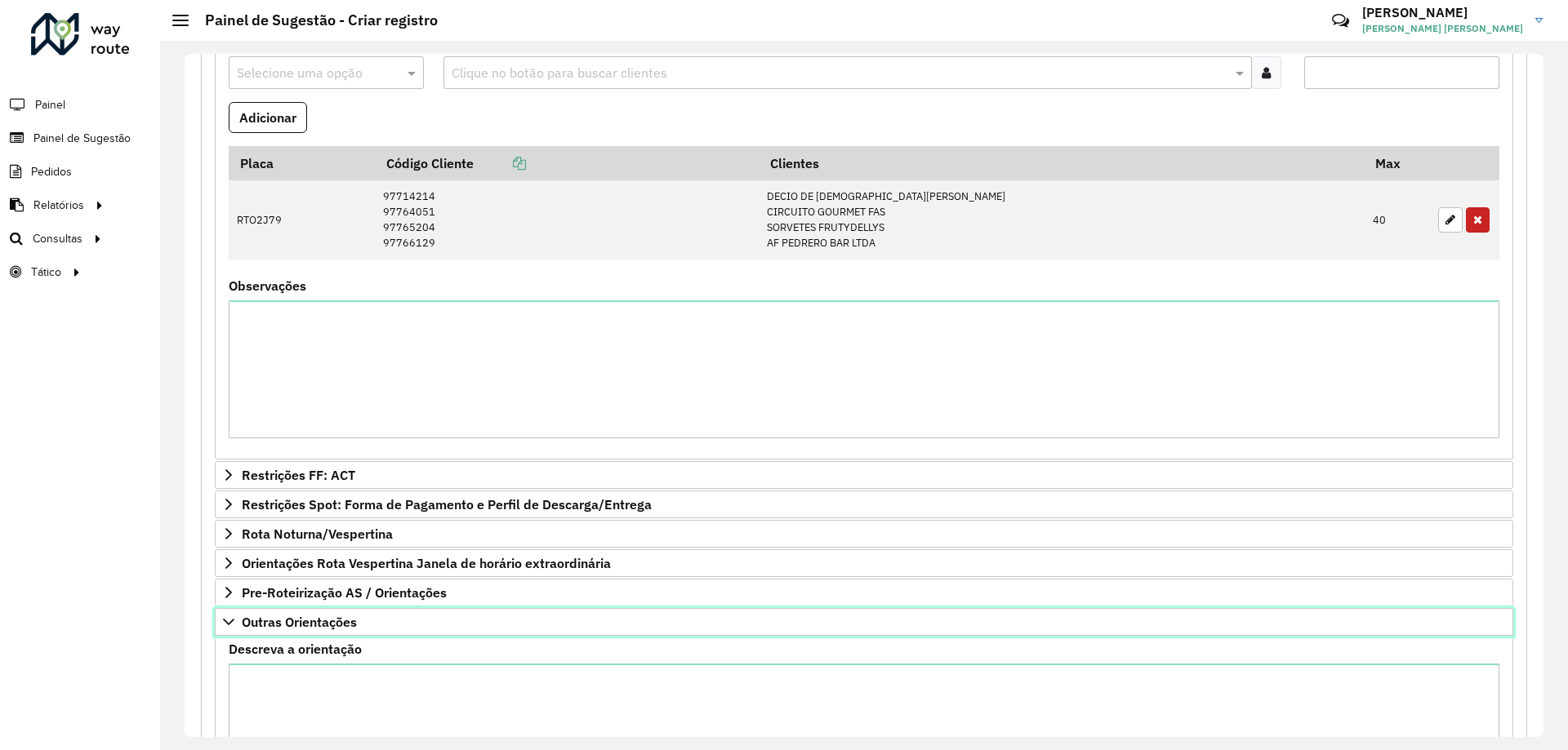
scroll to position [663, 0]
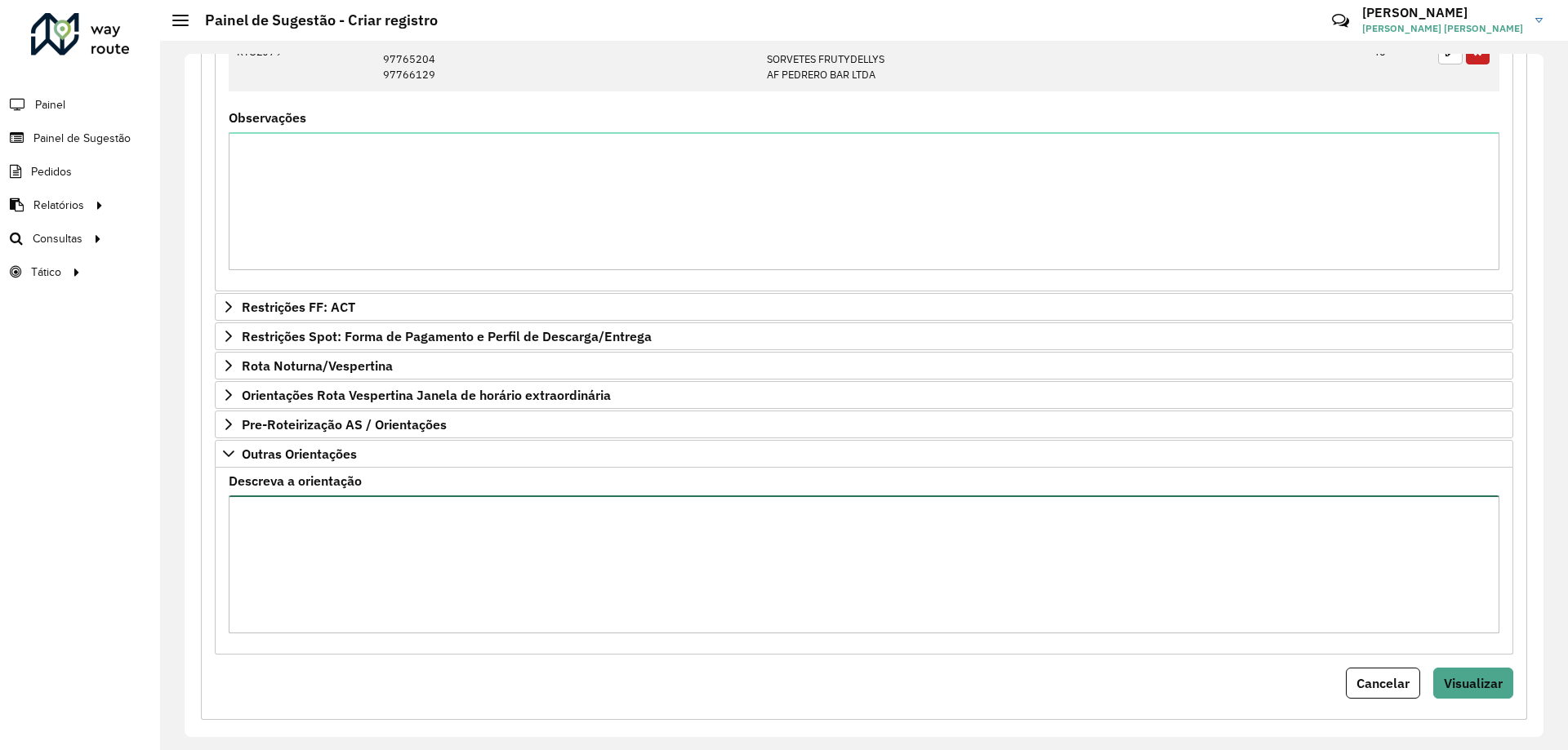
click at [348, 572] on textarea "Descreva a orientação" at bounding box center [864, 564] width 1270 height 138
type textarea "*"
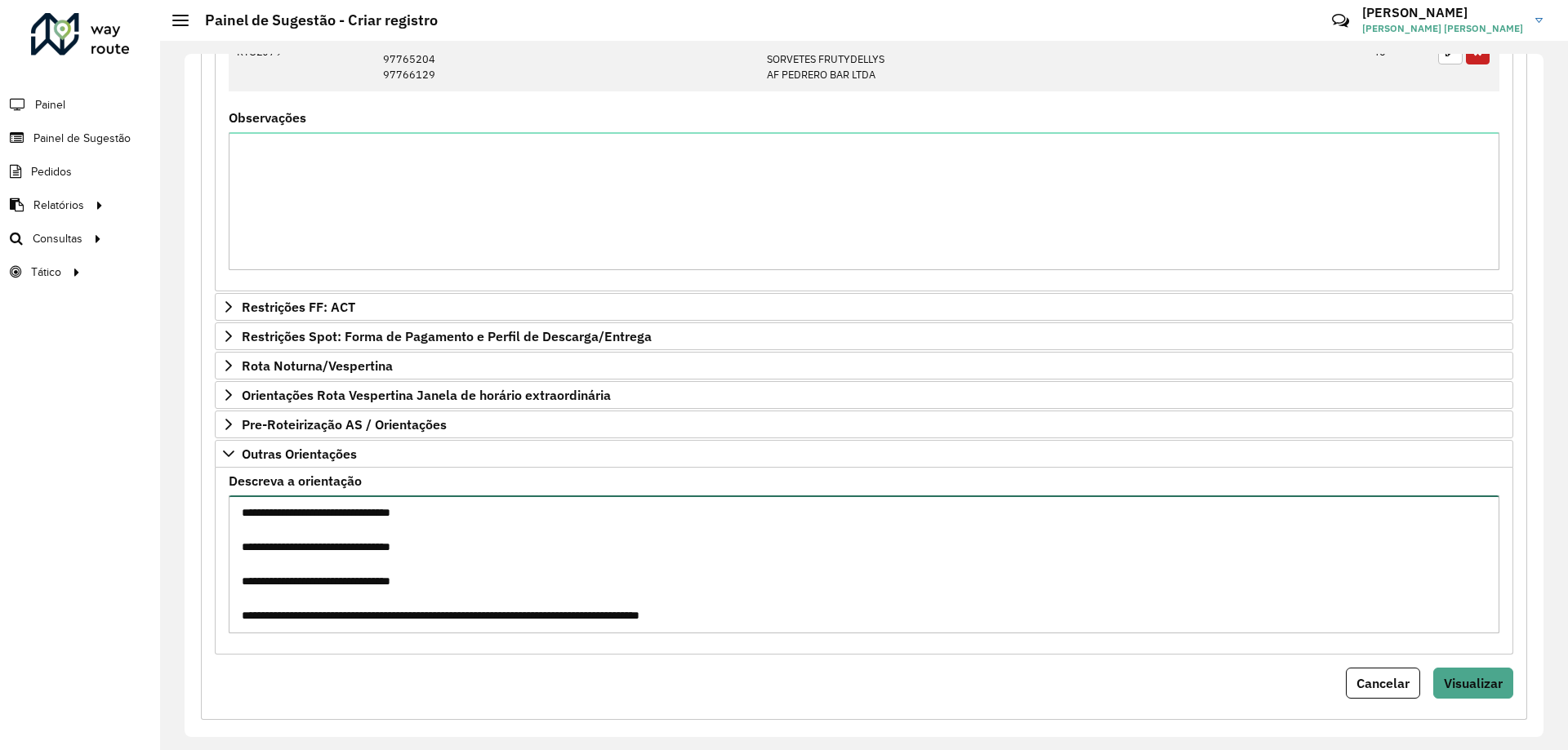
type textarea "**********"
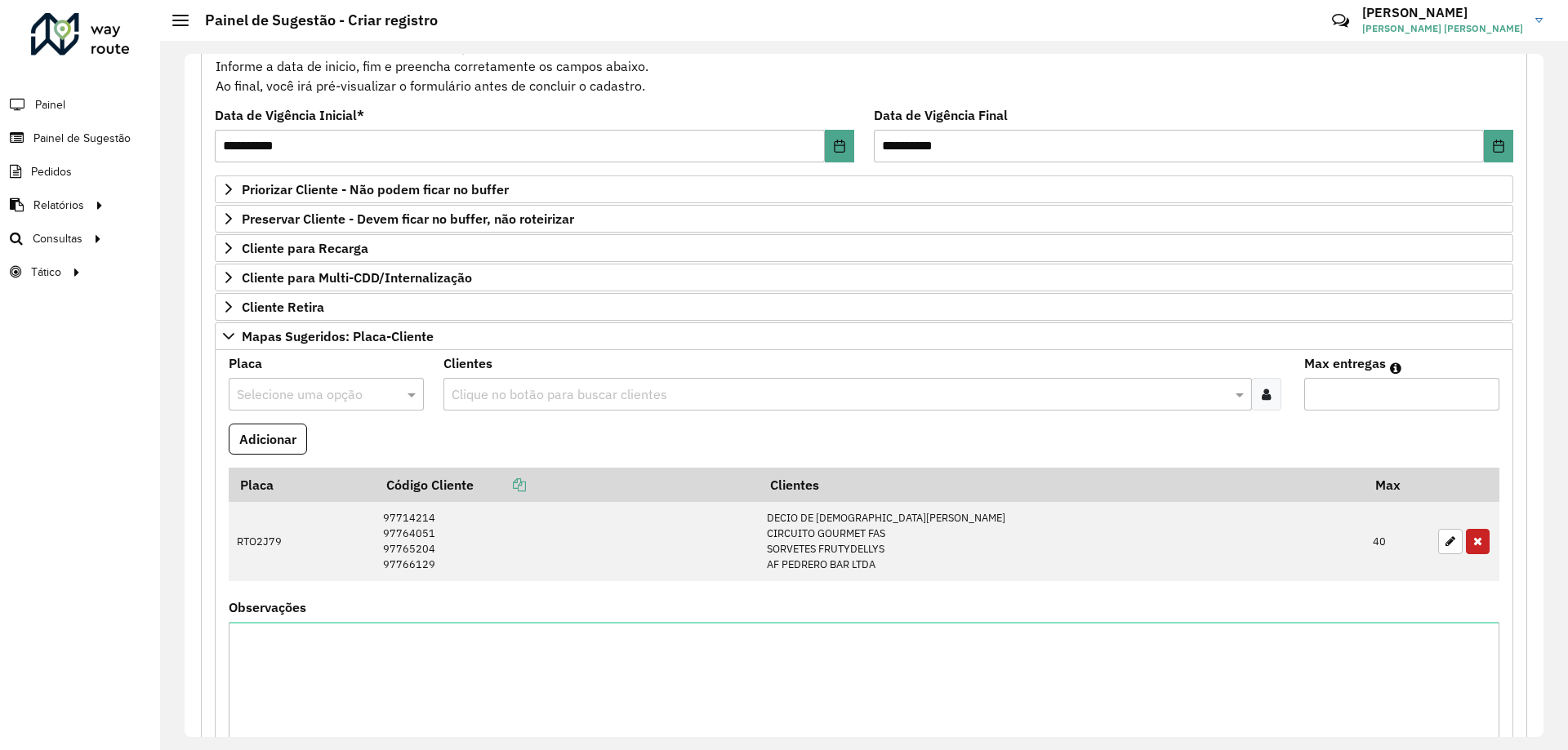
scroll to position [0, 0]
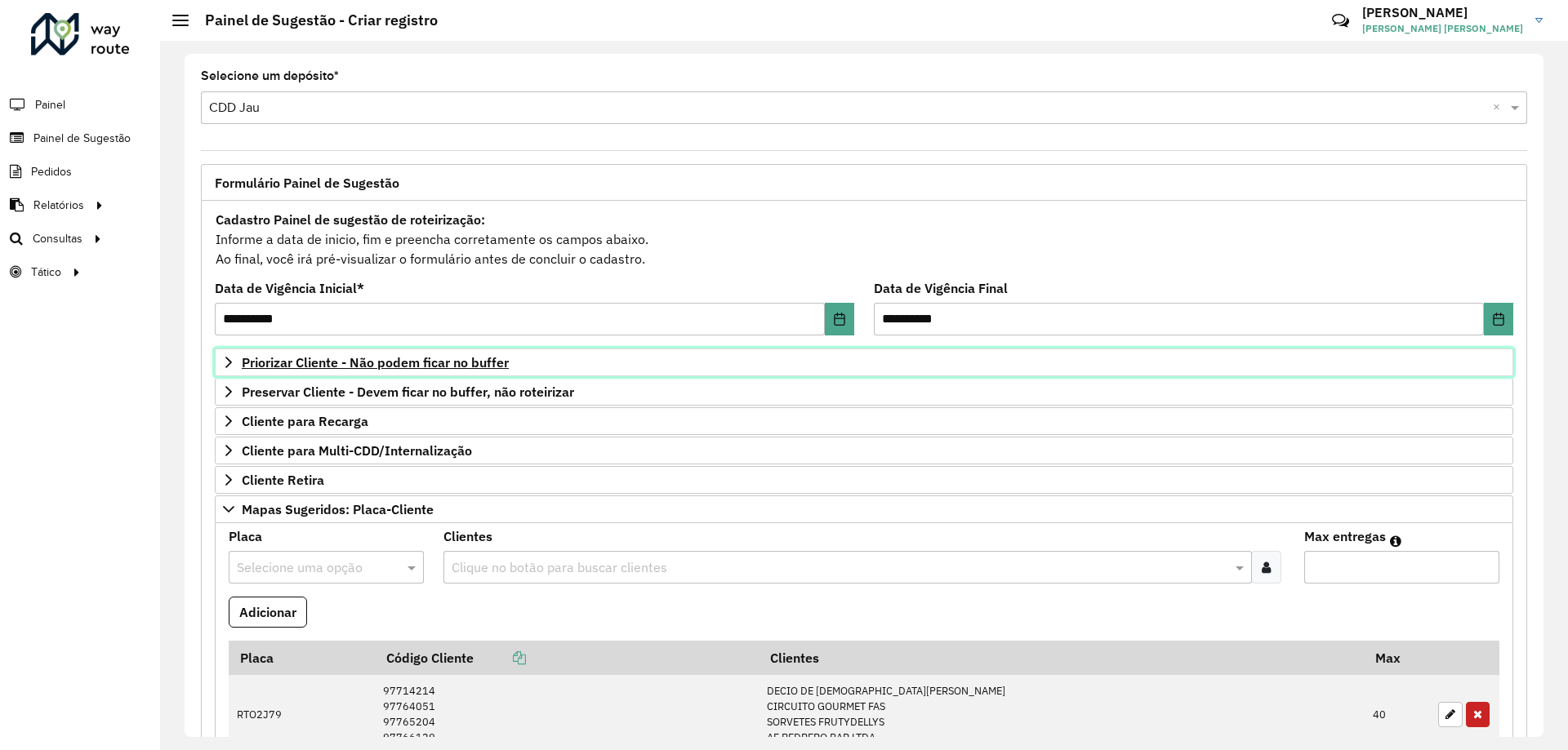
click at [425, 362] on span "Priorizar Cliente - Não podem ficar no buffer" at bounding box center [375, 362] width 267 height 13
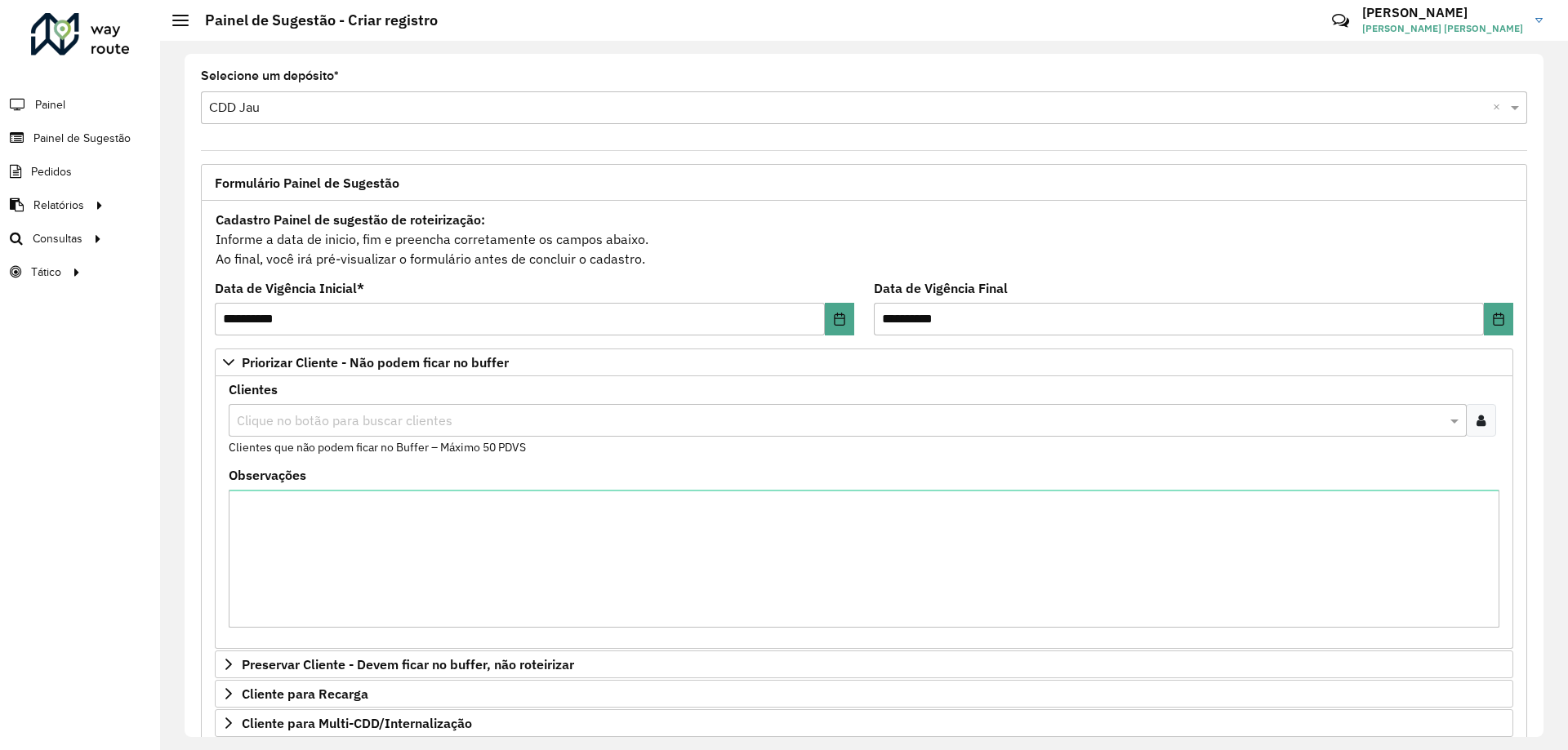
click at [505, 416] on input "text" at bounding box center [838, 420] width 1213 height 20
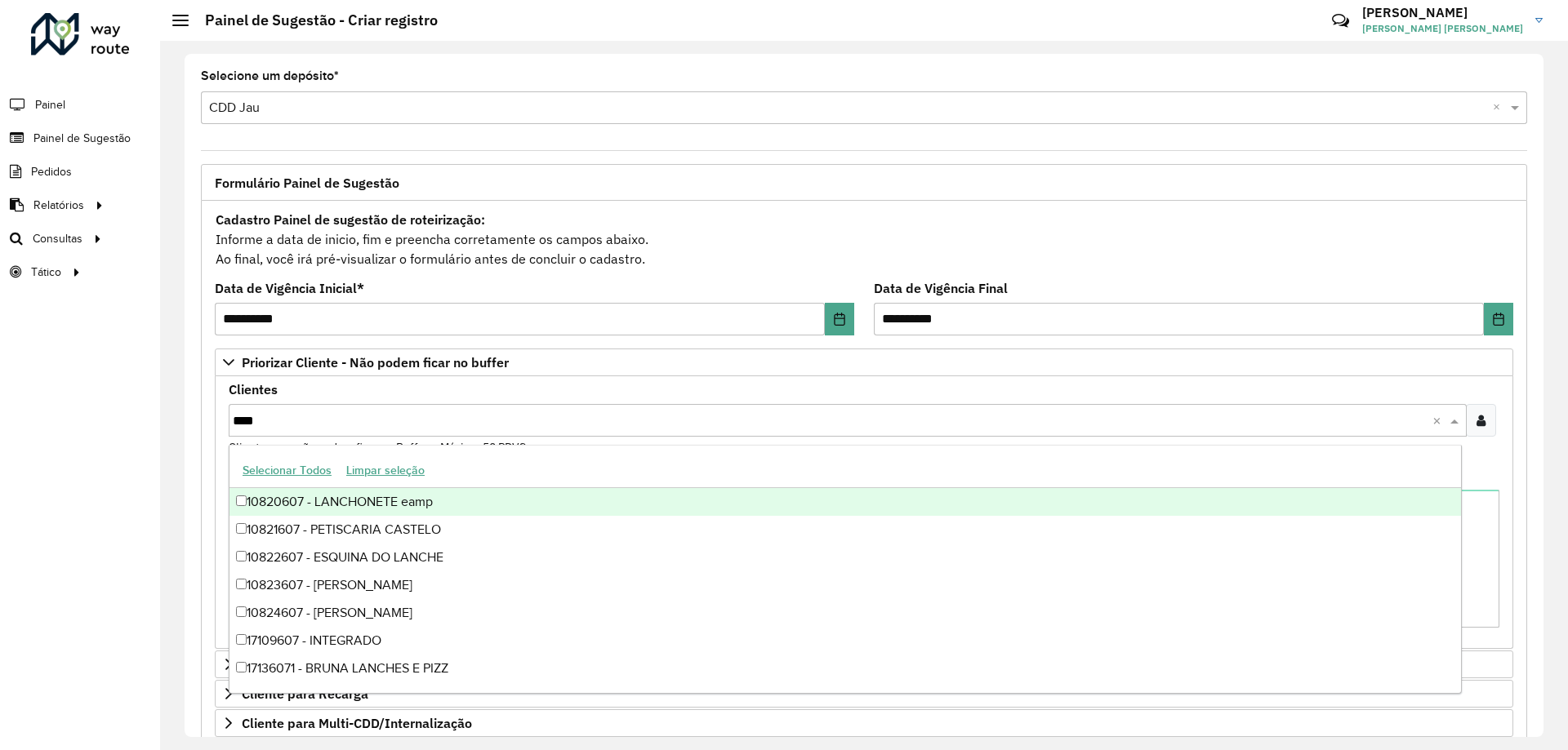
type input "*****"
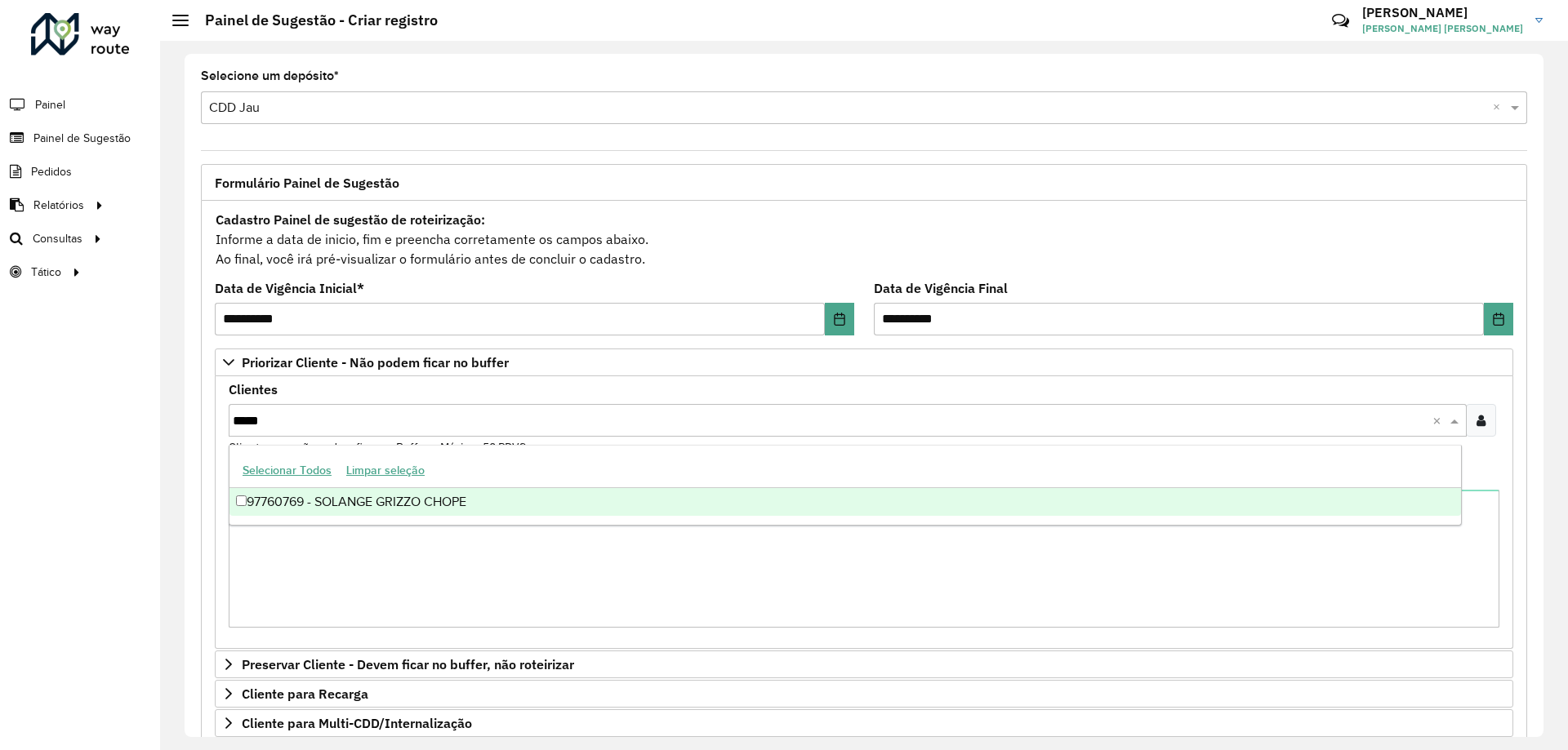
click at [409, 497] on div "97760769 - SOLANGE GRIZZO CHOPE" at bounding box center [845, 502] width 1231 height 28
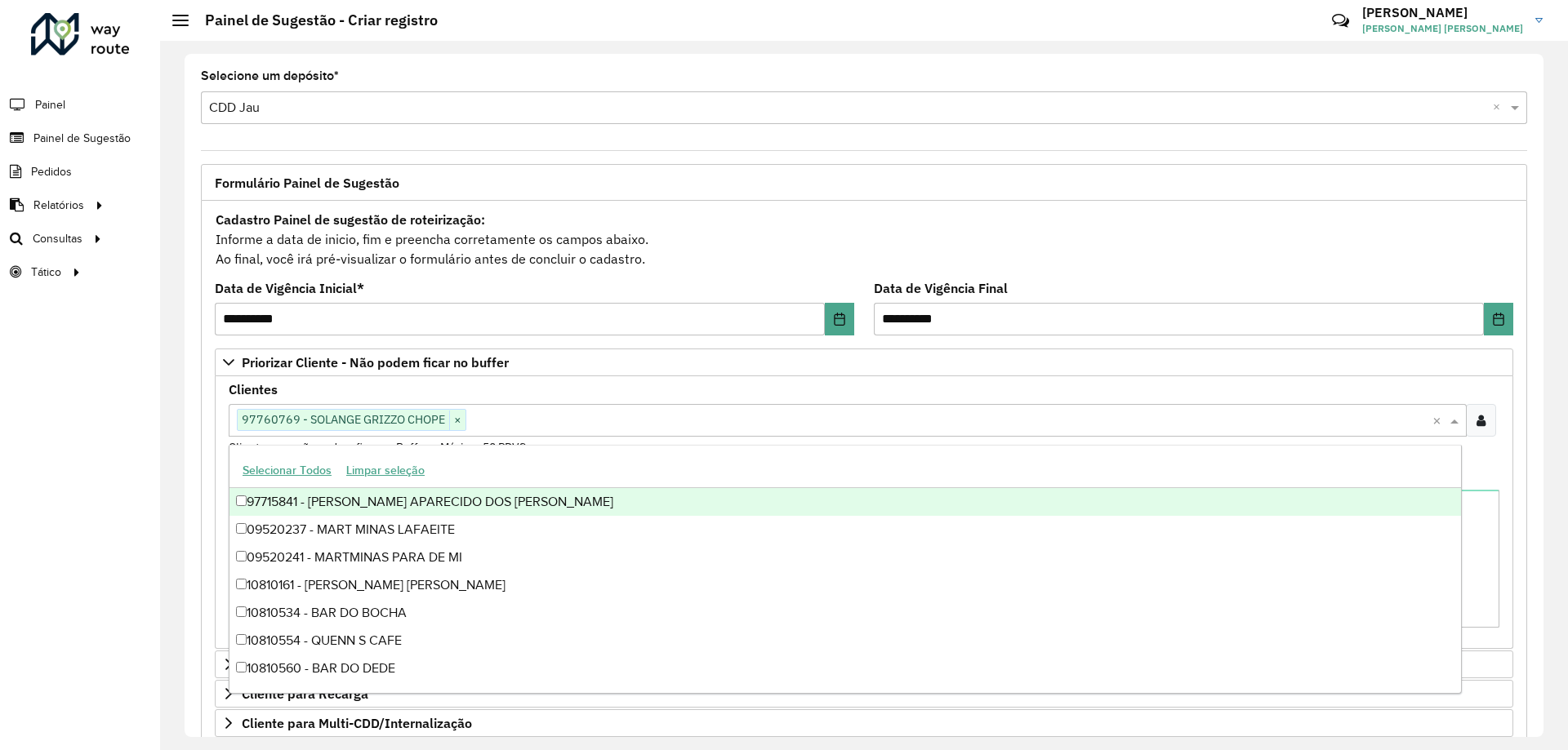
click at [526, 392] on div "Clientes Clique no botão para buscar clientes 97760769 - SOLANGE GRIZZO CHOPE ×…" at bounding box center [864, 420] width 1270 height 73
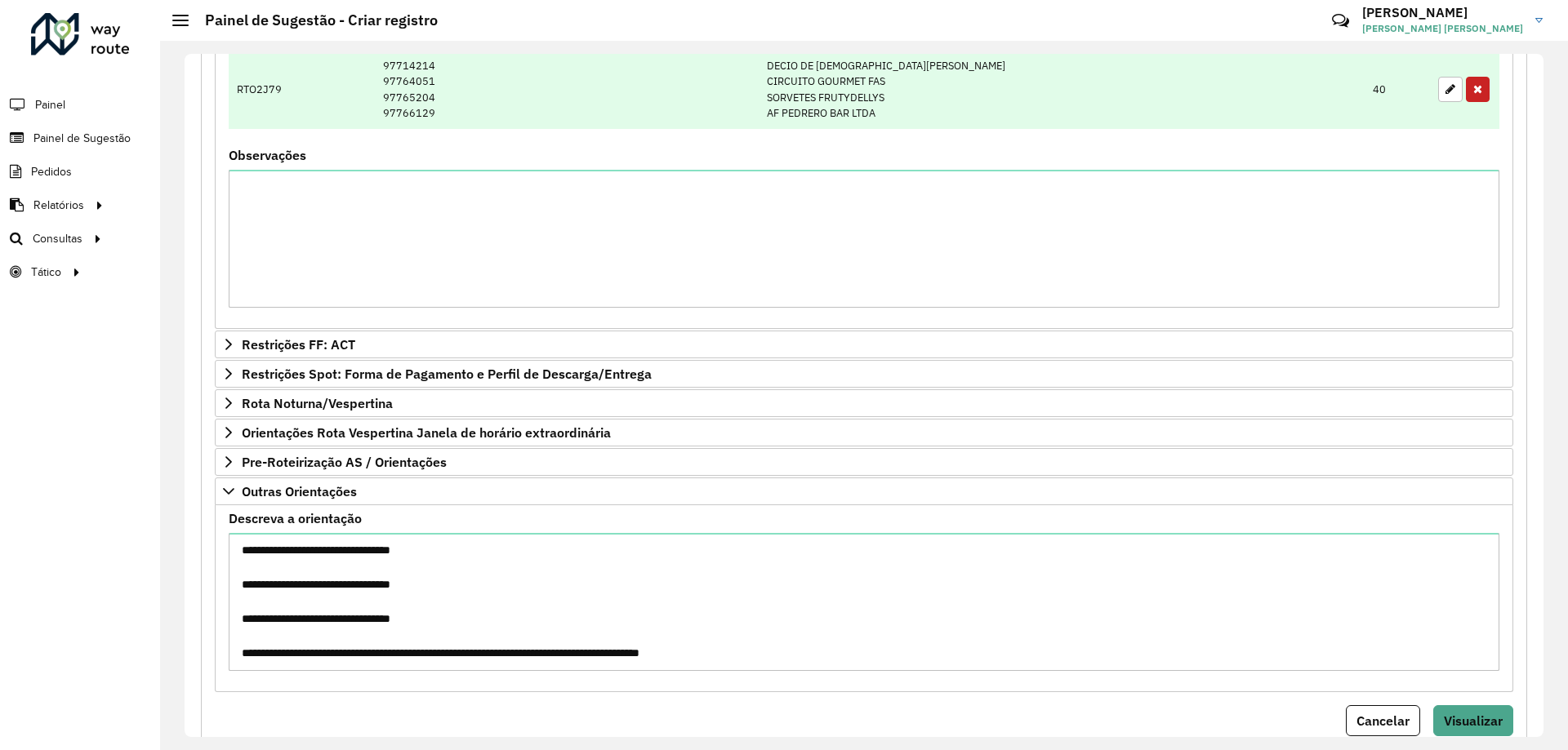
scroll to position [954, 0]
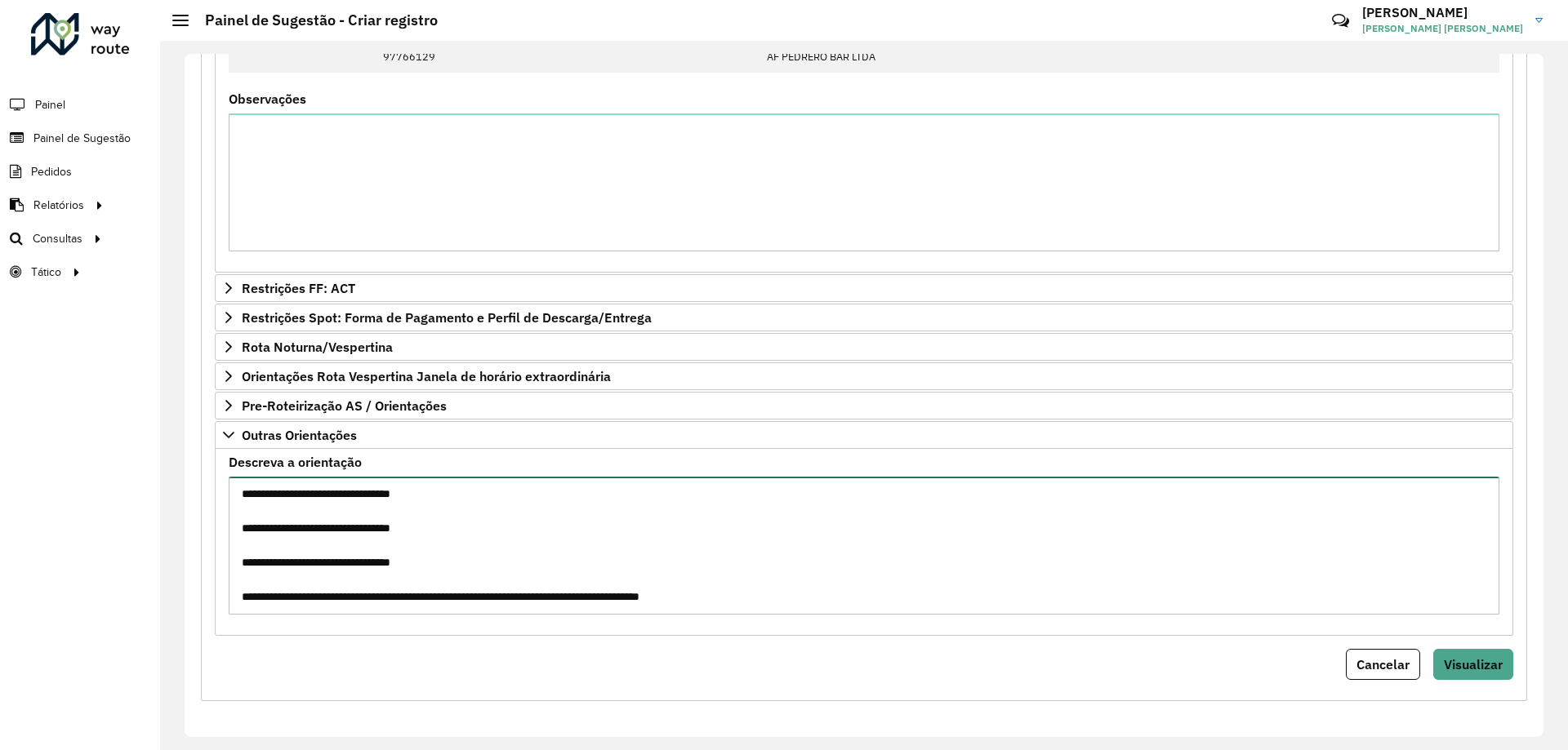
click at [240, 492] on textarea "**********" at bounding box center [864, 545] width 1270 height 138
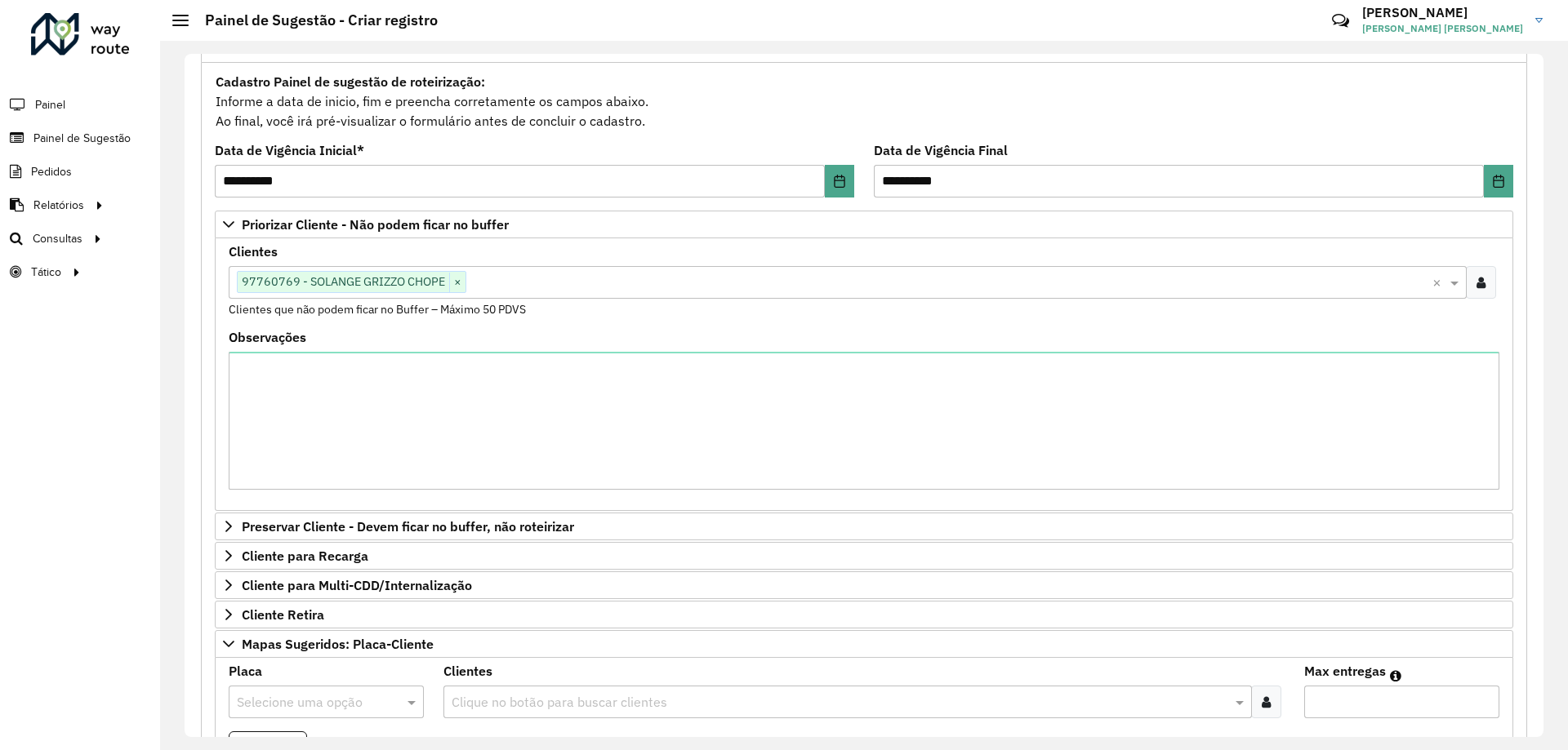
scroll to position [0, 0]
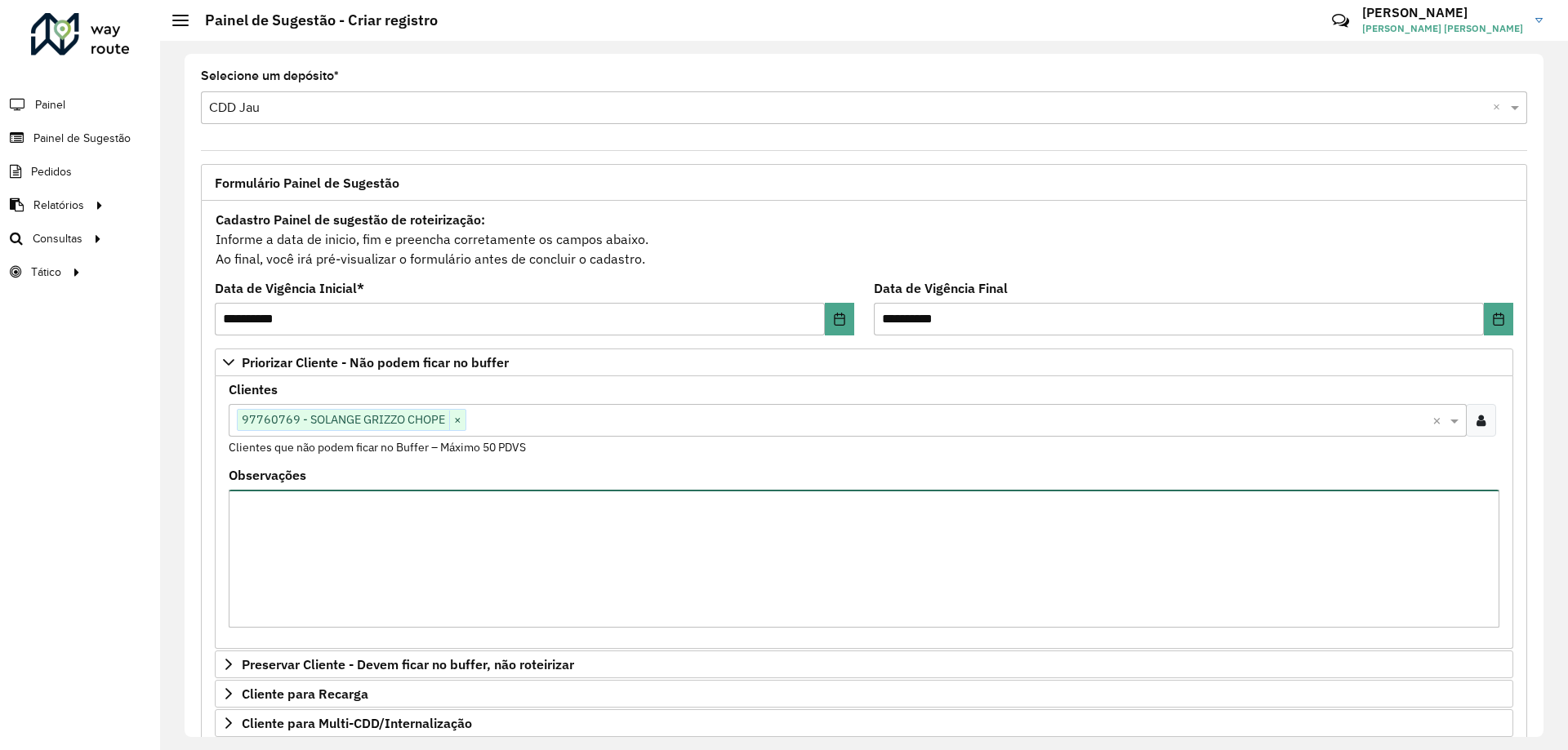
click at [384, 526] on textarea "Observações" at bounding box center [864, 558] width 1270 height 138
type textarea "**********"
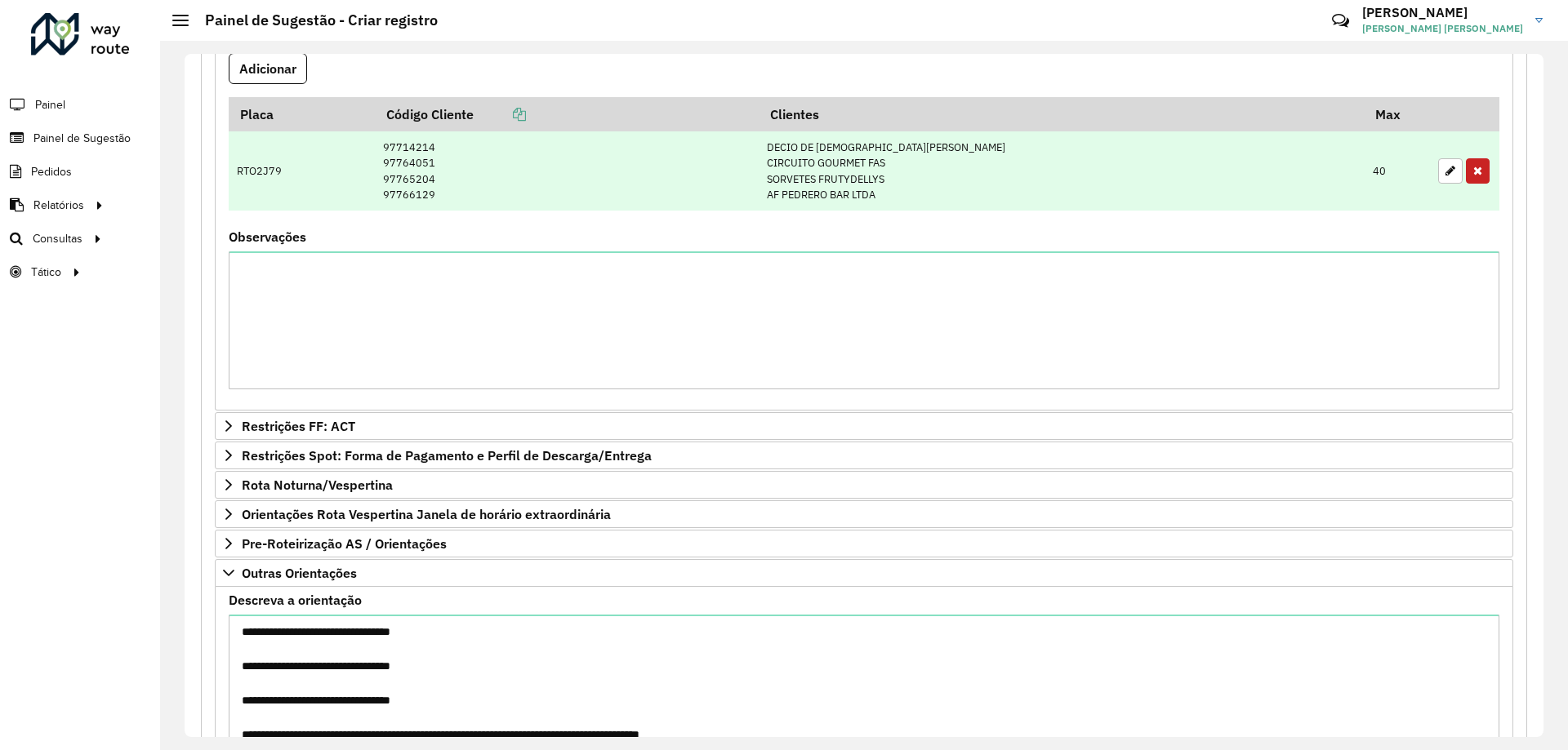
scroll to position [954, 0]
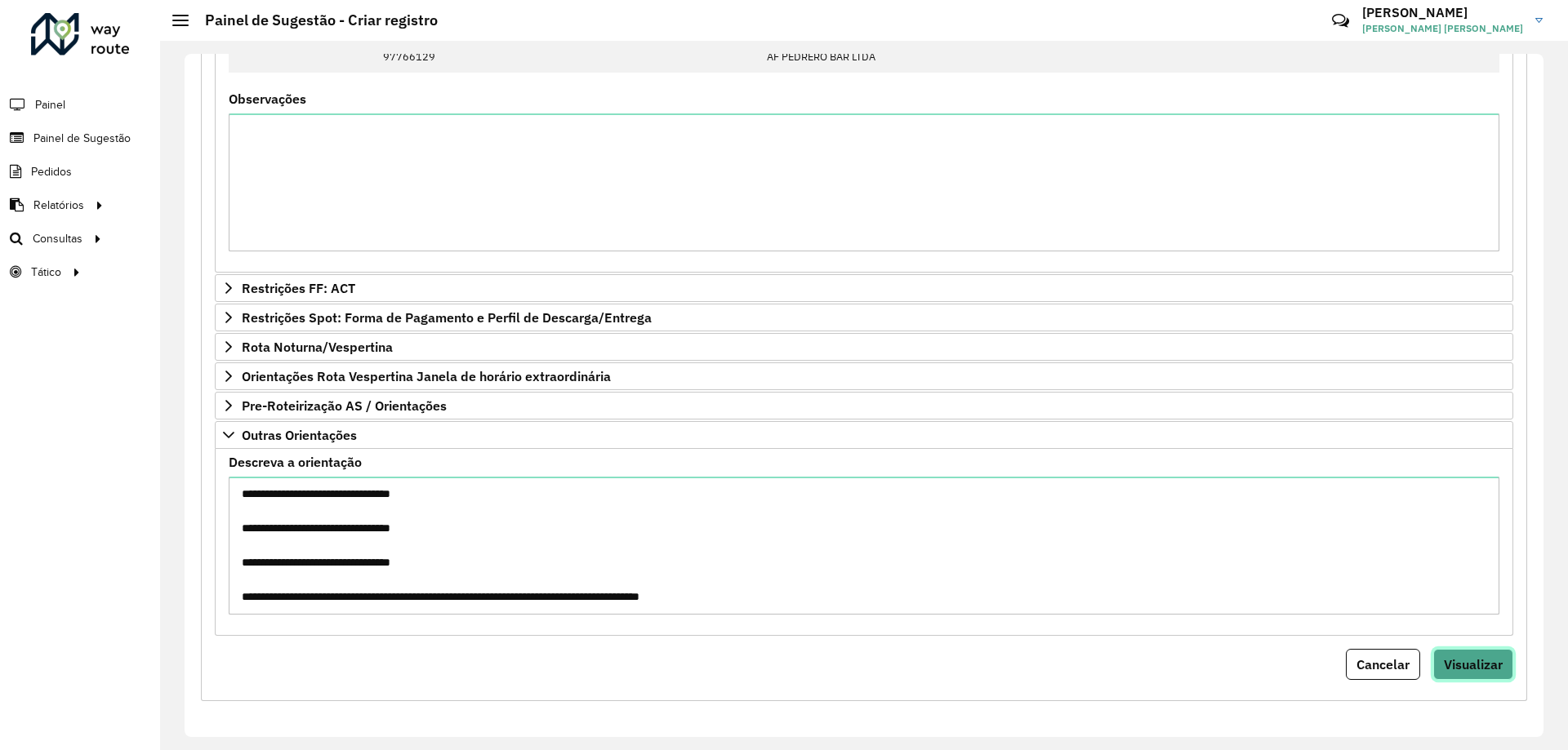
click at [1443, 657] on span "Visualizar" at bounding box center [1472, 664] width 59 height 16
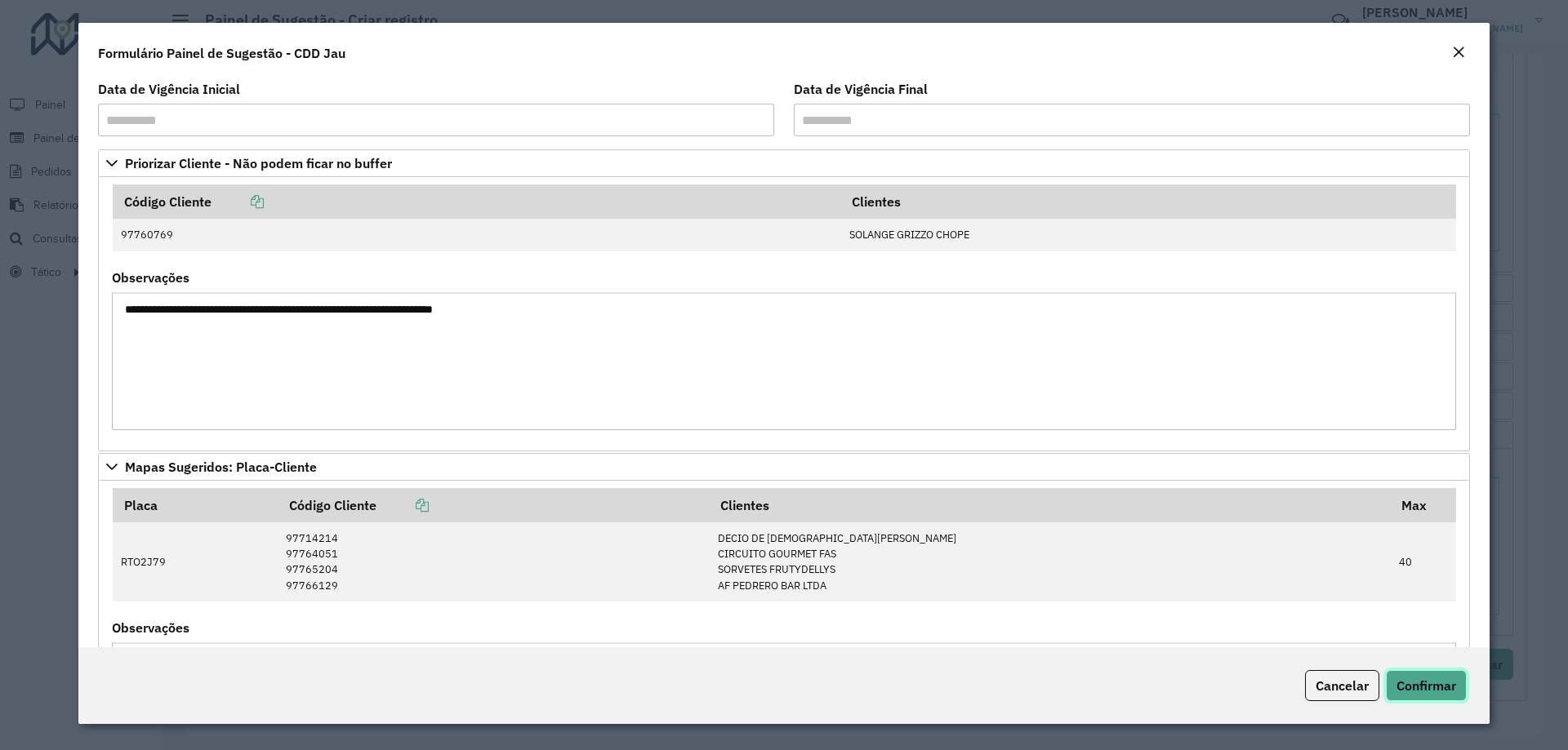
click at [1421, 681] on span "Confirmar" at bounding box center [1426, 684] width 60 height 16
